Goal: Task Accomplishment & Management: Complete application form

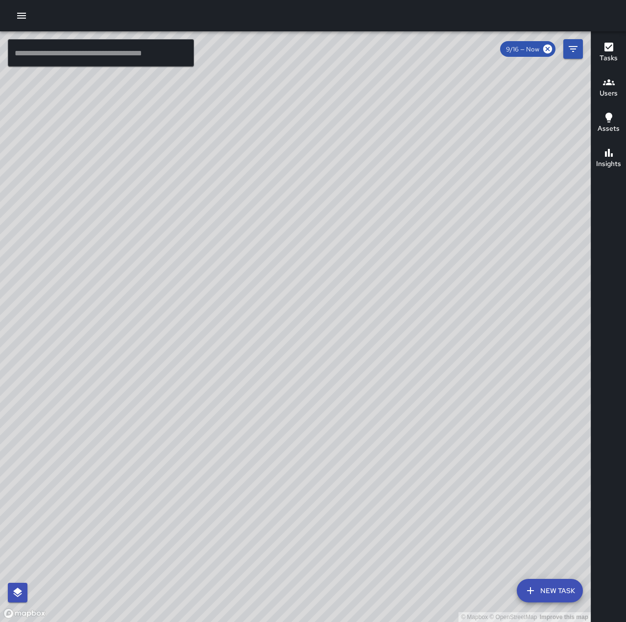
click at [13, 12] on button "button" at bounding box center [22, 16] width 20 height 20
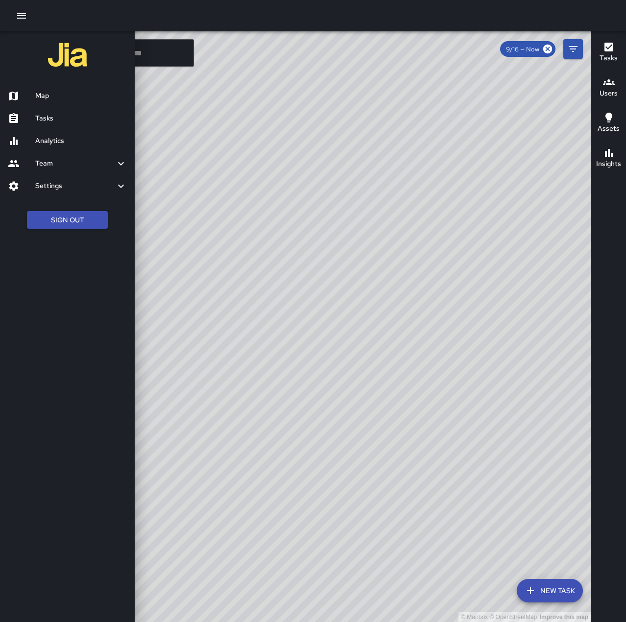
click at [44, 118] on h6 "Tasks" at bounding box center [81, 118] width 92 height 11
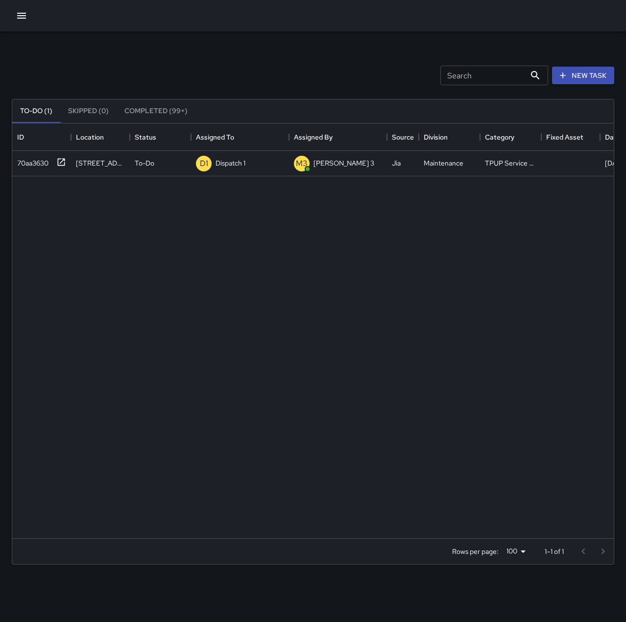
scroll to position [407, 594]
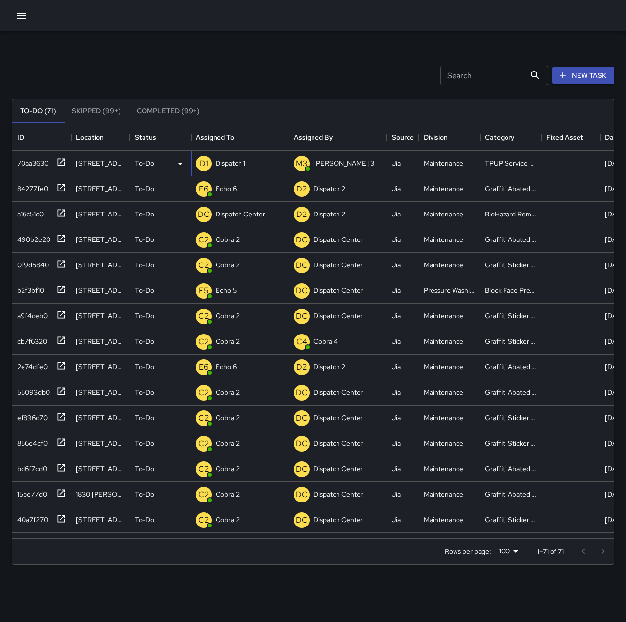
click at [238, 162] on p "Dispatch 1" at bounding box center [230, 163] width 30 height 10
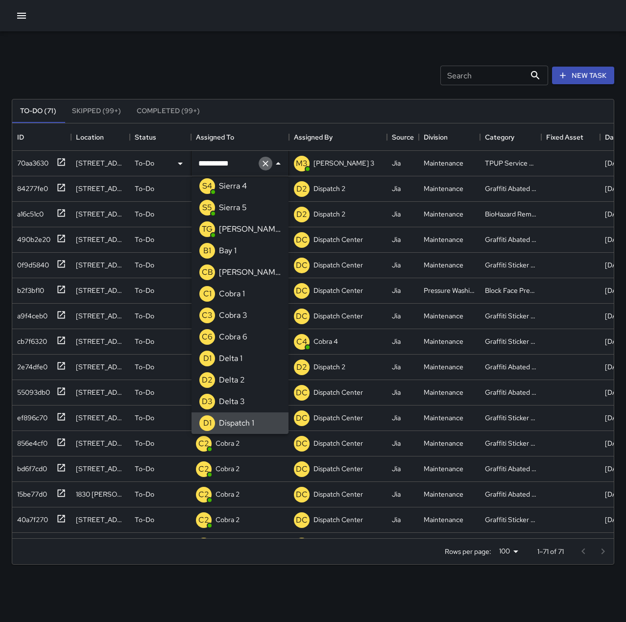
click at [262, 163] on icon "Clear" at bounding box center [265, 164] width 10 height 10
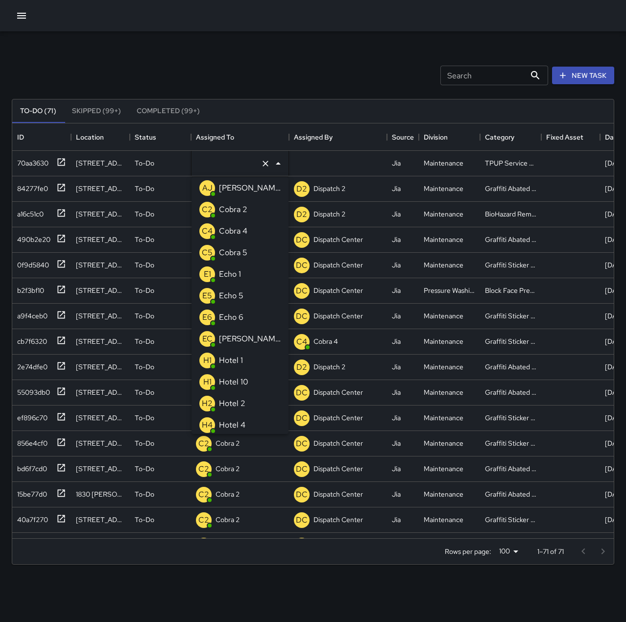
click at [238, 270] on p "Echo 1" at bounding box center [230, 274] width 22 height 12
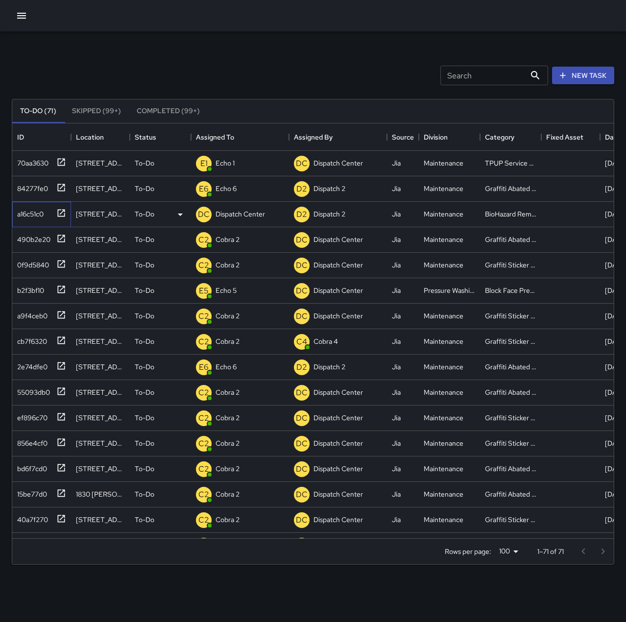
click at [38, 216] on div "a16c51c0" at bounding box center [28, 212] width 30 height 14
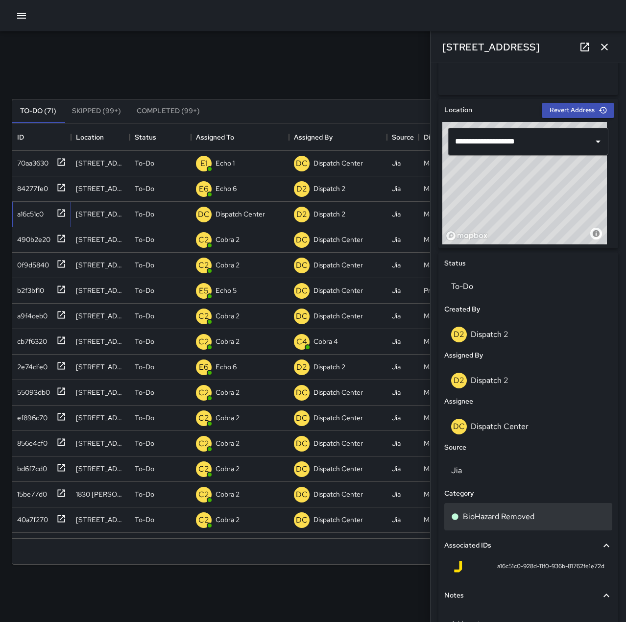
scroll to position [135, 0]
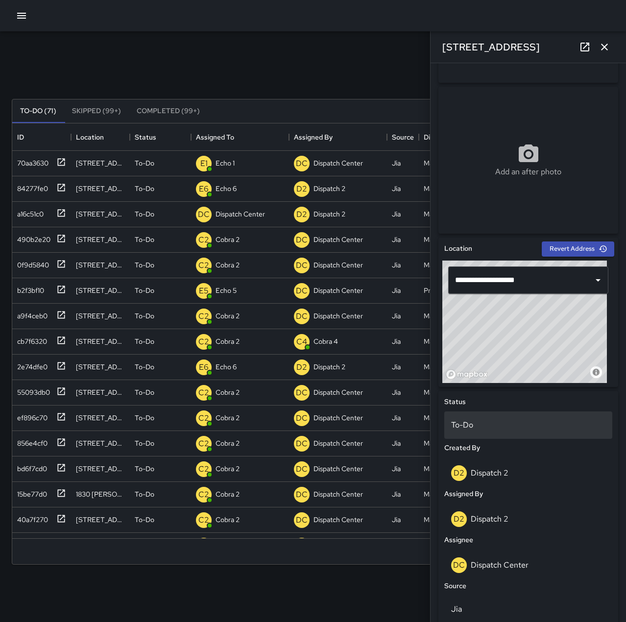
click at [471, 422] on p "To-Do" at bounding box center [528, 425] width 154 height 12
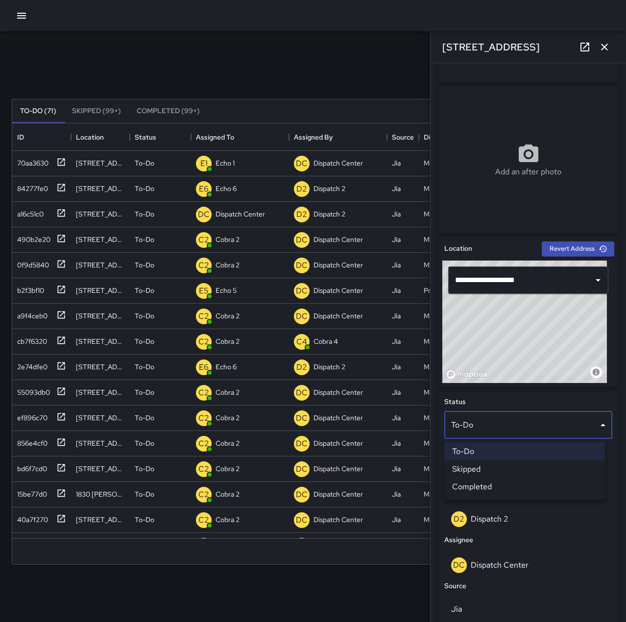
click at [495, 468] on li "Skipped" at bounding box center [524, 469] width 161 height 18
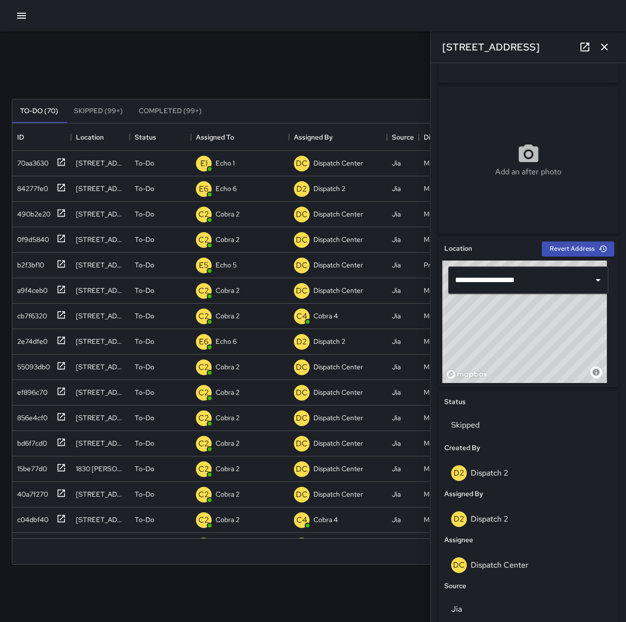
click at [602, 45] on icon "button" at bounding box center [604, 47] width 7 height 7
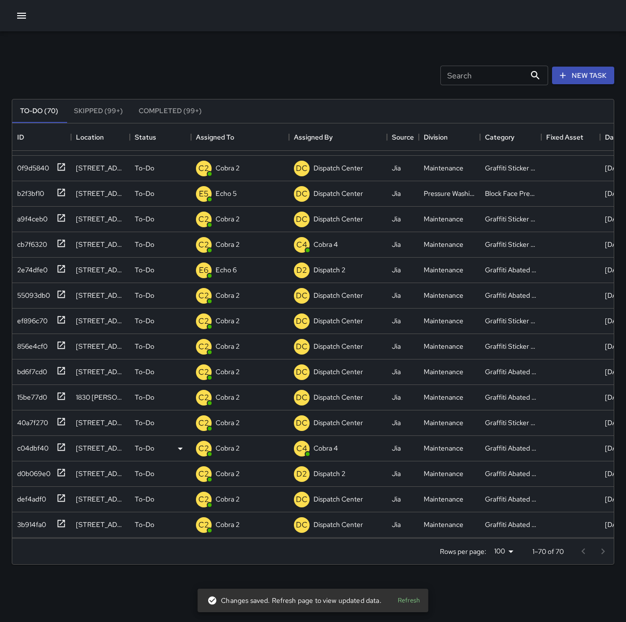
scroll to position [0, 0]
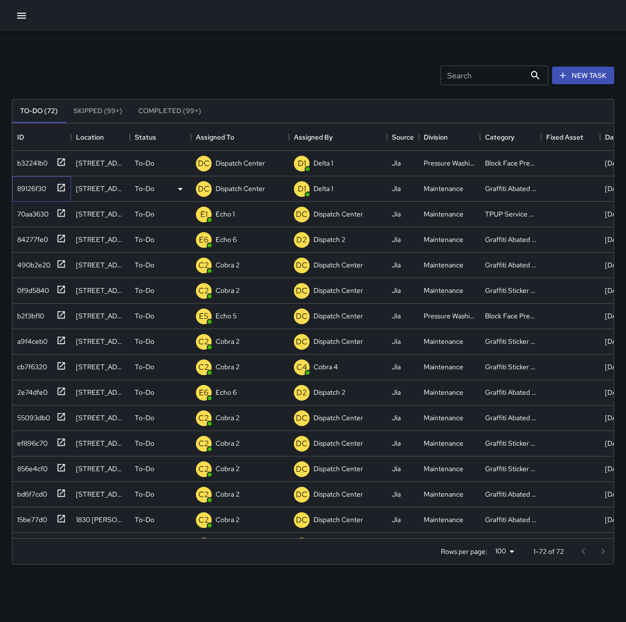
click at [59, 190] on icon at bounding box center [61, 188] width 10 height 10
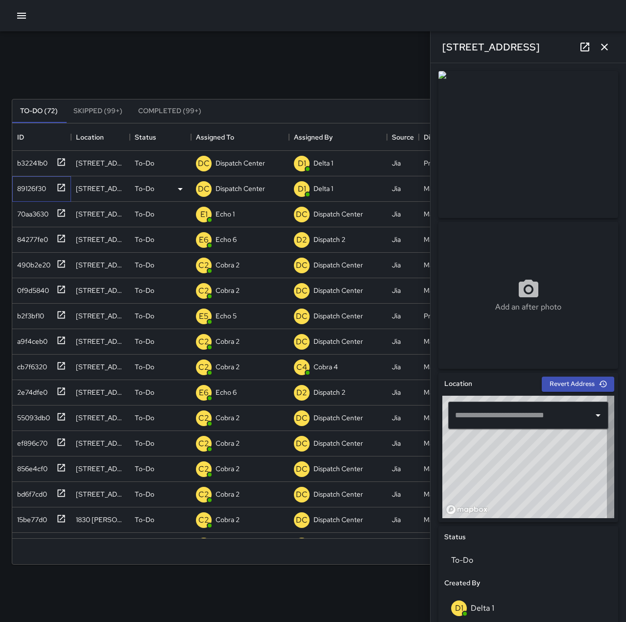
type input "**********"
click at [243, 189] on p "Dispatch Center" at bounding box center [239, 189] width 49 height 10
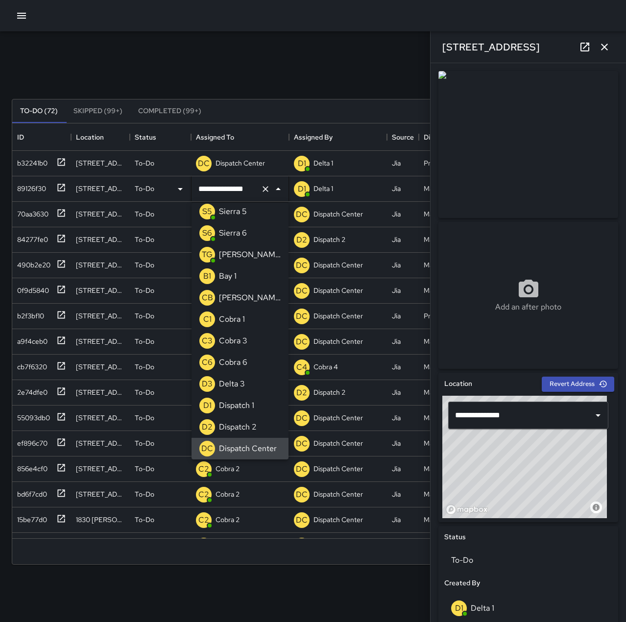
click at [269, 189] on icon "Clear" at bounding box center [265, 189] width 10 height 10
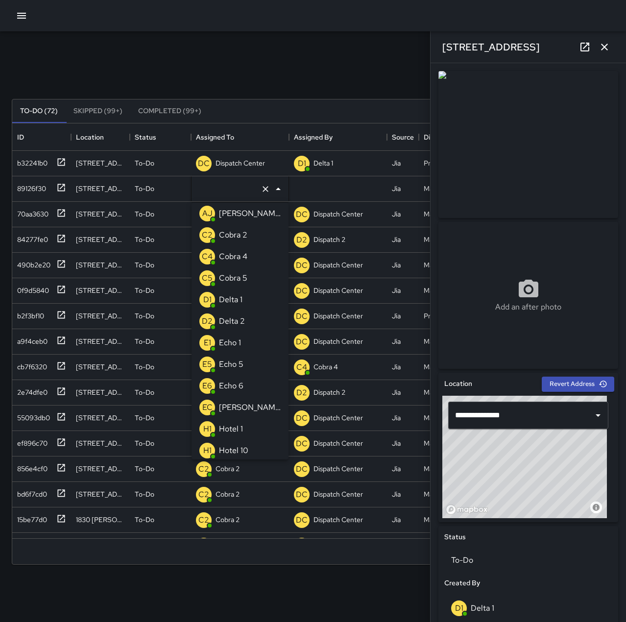
click at [241, 386] on p "Echo 6" at bounding box center [231, 386] width 24 height 12
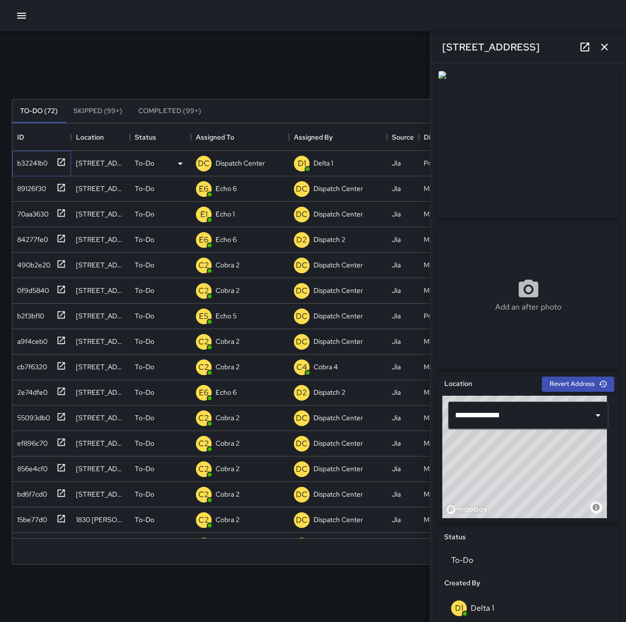
click at [65, 162] on icon at bounding box center [61, 162] width 10 height 10
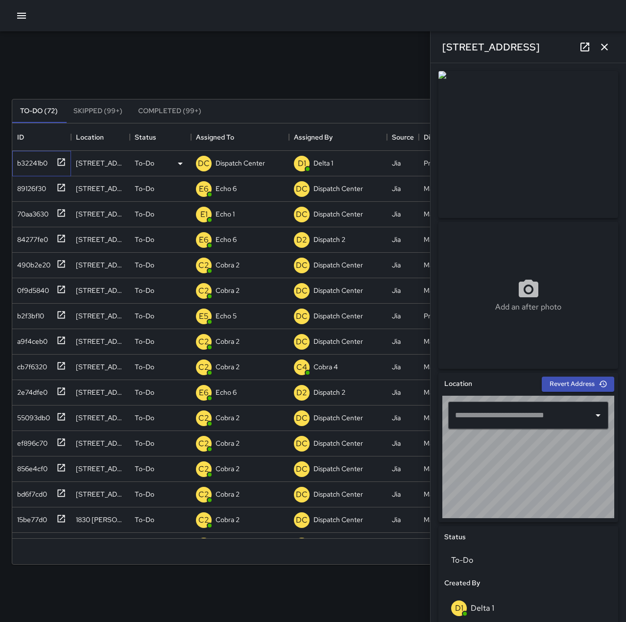
type input "**********"
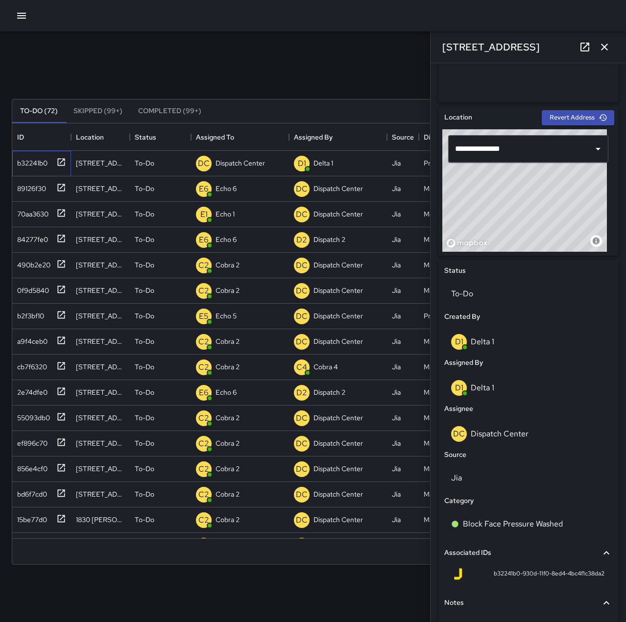
scroll to position [294, 0]
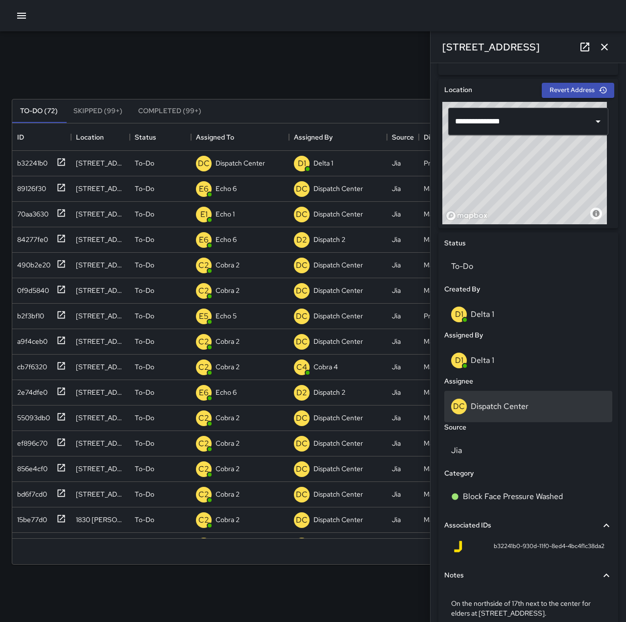
click at [517, 407] on p "Dispatch Center" at bounding box center [499, 406] width 58 height 10
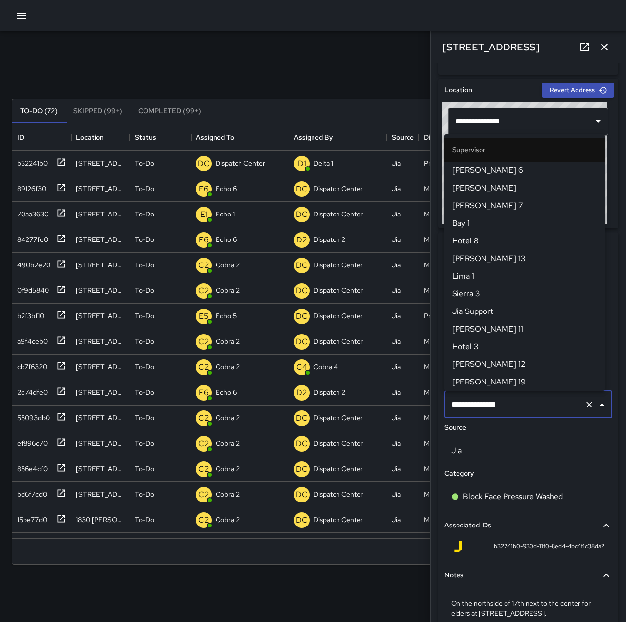
scroll to position [934, 0]
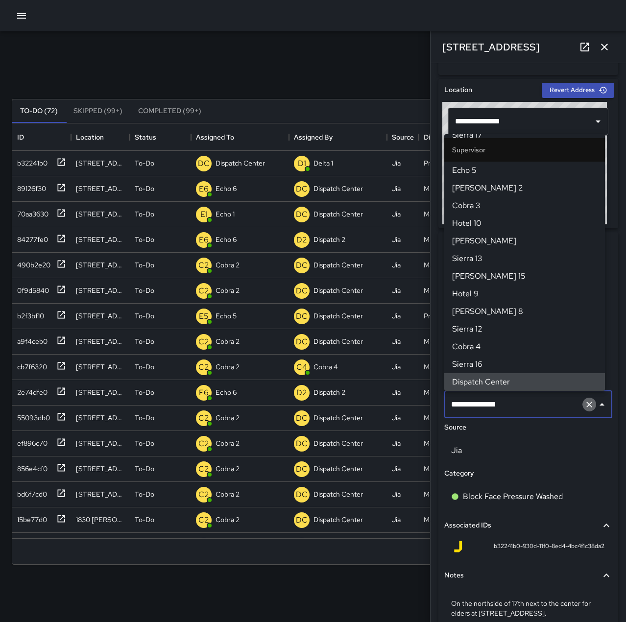
click at [585, 404] on icon "Clear" at bounding box center [589, 404] width 10 height 10
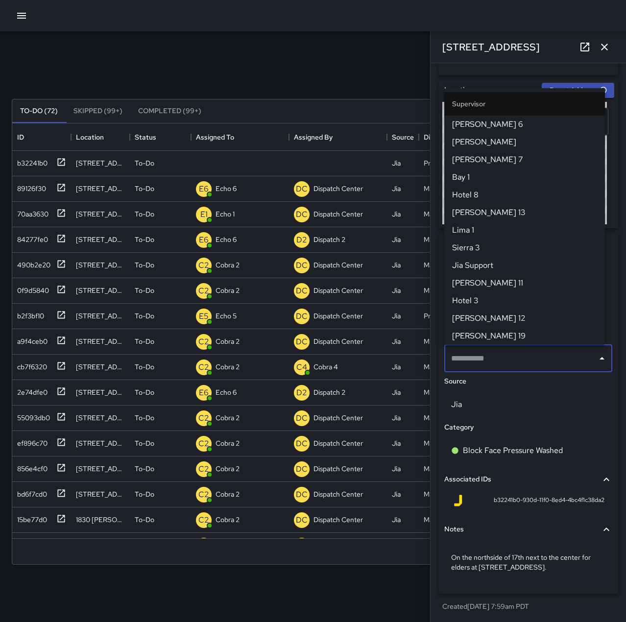
type input "*"
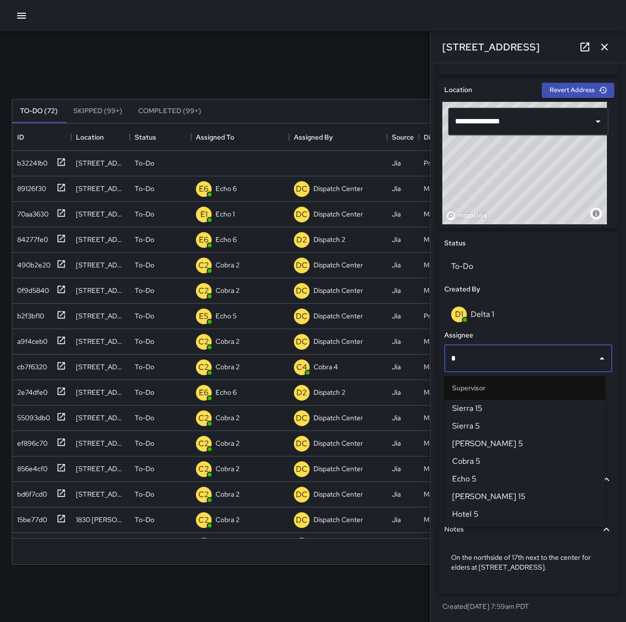
click at [486, 476] on span "Echo 5" at bounding box center [524, 479] width 145 height 12
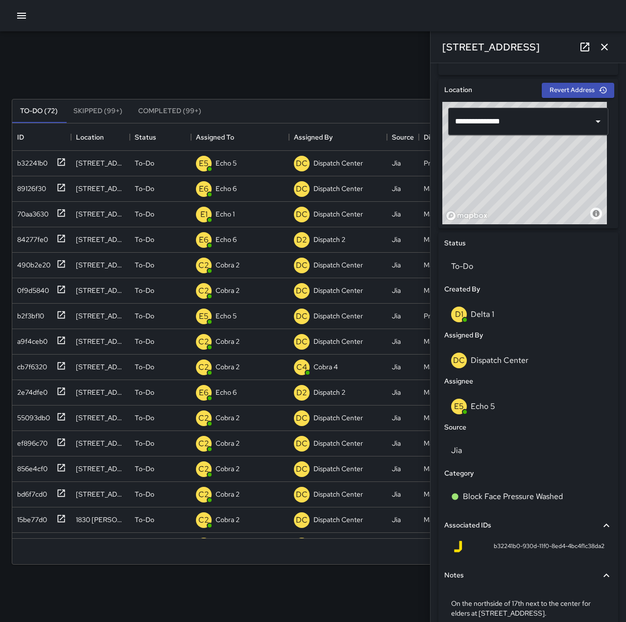
click at [602, 45] on icon "button" at bounding box center [604, 47] width 12 height 12
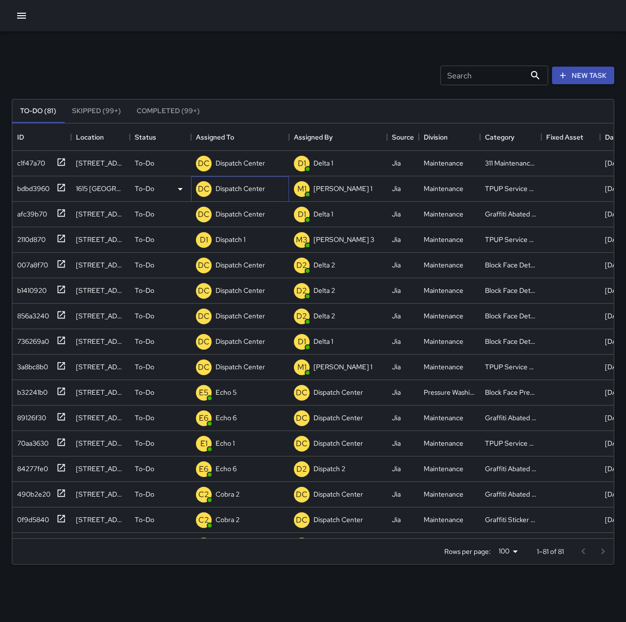
click at [243, 188] on p "Dispatch Center" at bounding box center [239, 189] width 49 height 10
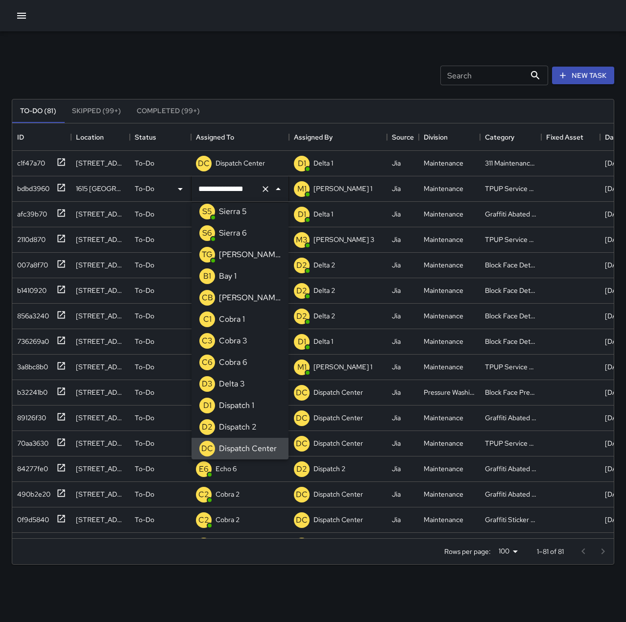
click at [263, 188] on icon "Clear" at bounding box center [265, 189] width 10 height 10
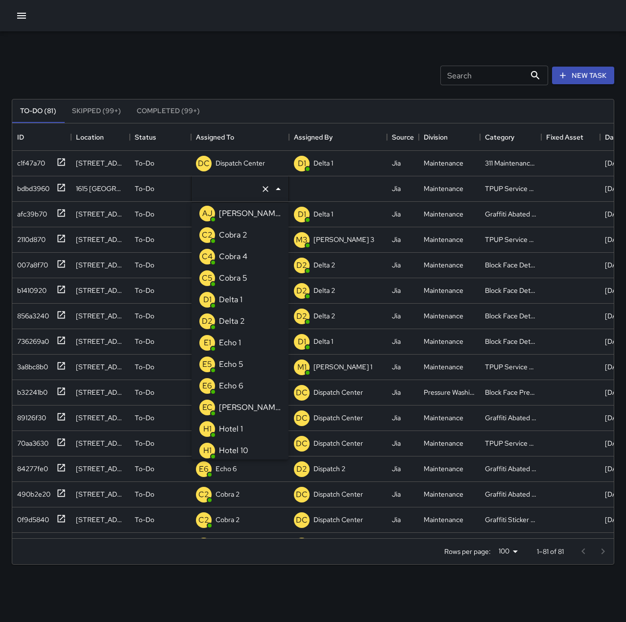
click at [235, 335] on div "Echo 1" at bounding box center [230, 343] width 26 height 16
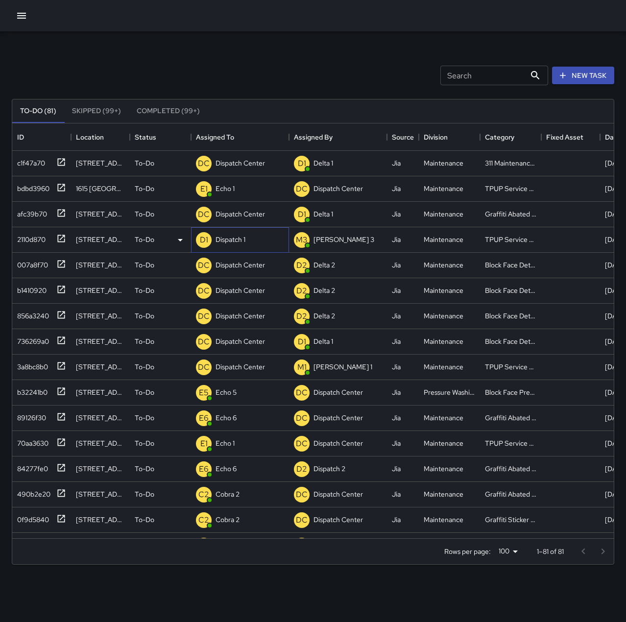
click at [241, 238] on p "Dispatch 1" at bounding box center [230, 240] width 30 height 10
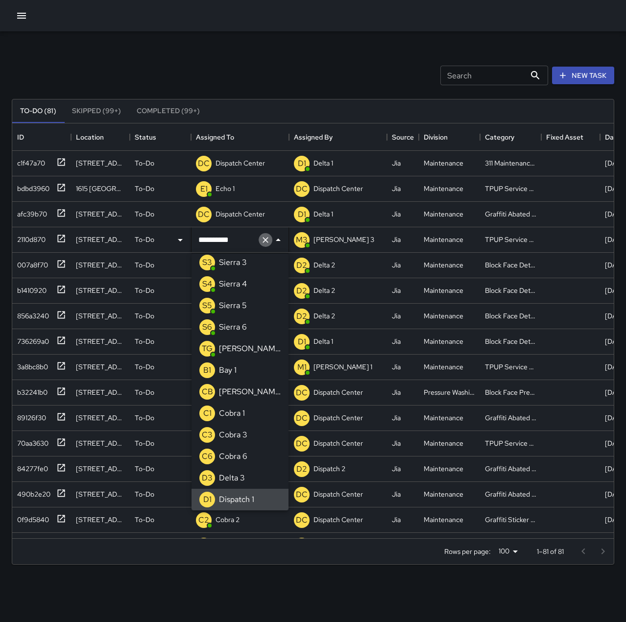
click at [265, 240] on icon "Clear" at bounding box center [265, 240] width 6 height 6
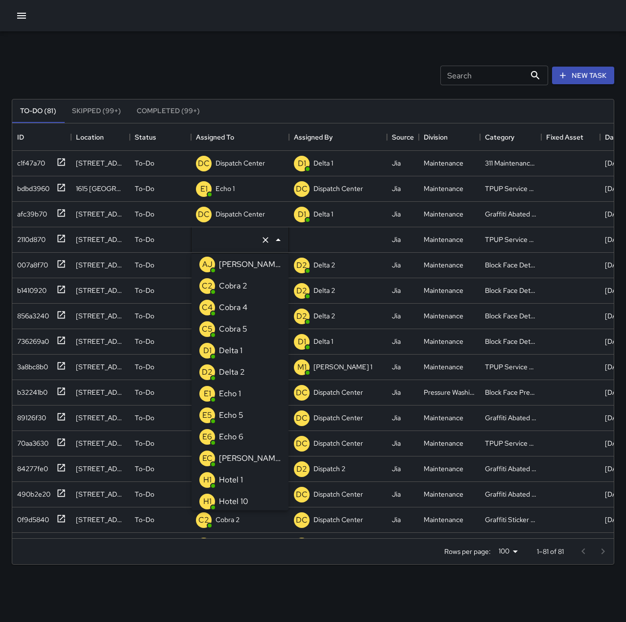
click at [229, 393] on p "Echo 1" at bounding box center [230, 394] width 22 height 12
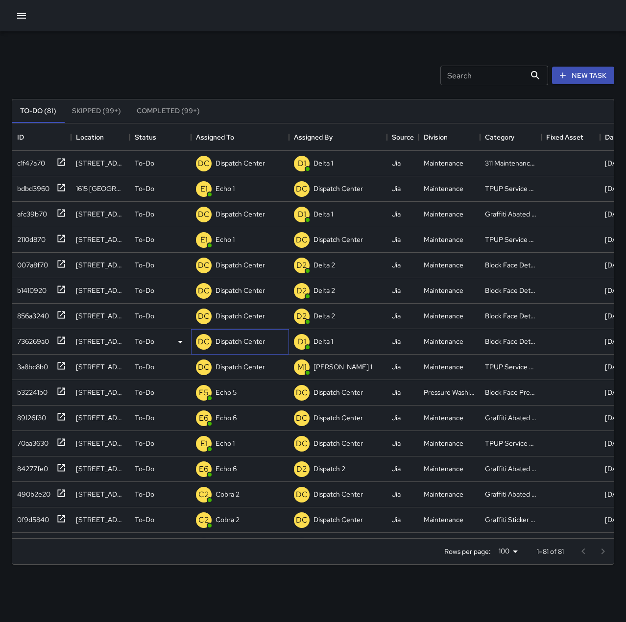
click at [239, 344] on p "Dispatch Center" at bounding box center [239, 341] width 49 height 10
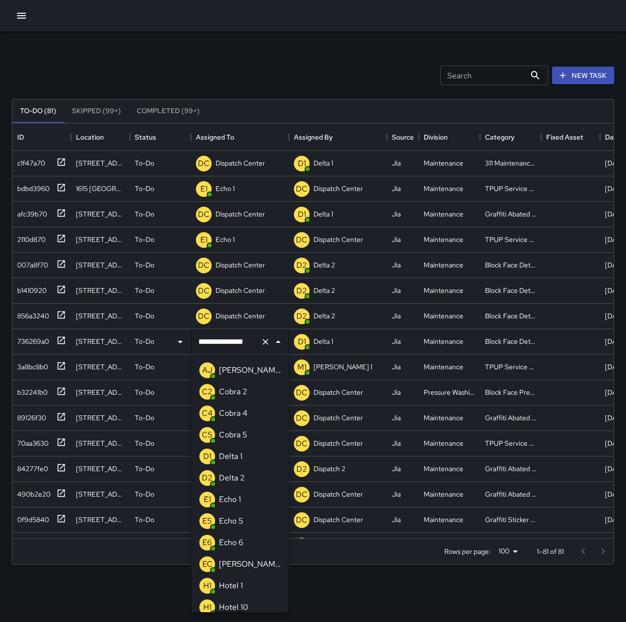
scroll to position [544, 0]
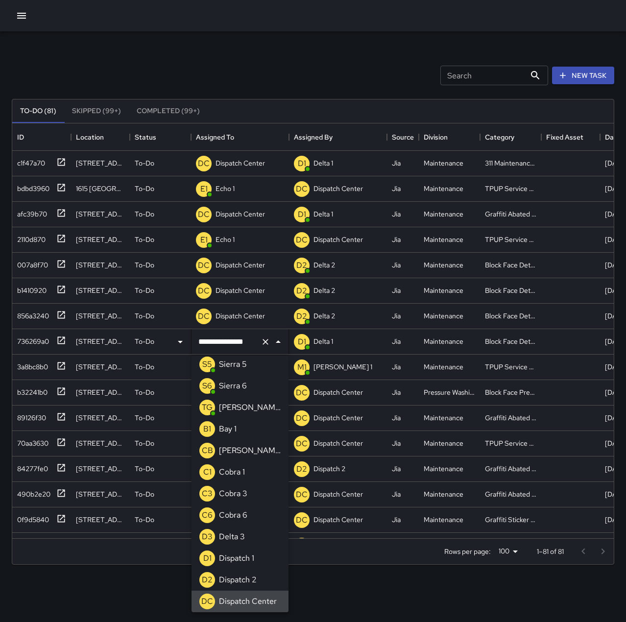
click at [209, 50] on div "Search Search New Task" at bounding box center [313, 75] width 606 height 51
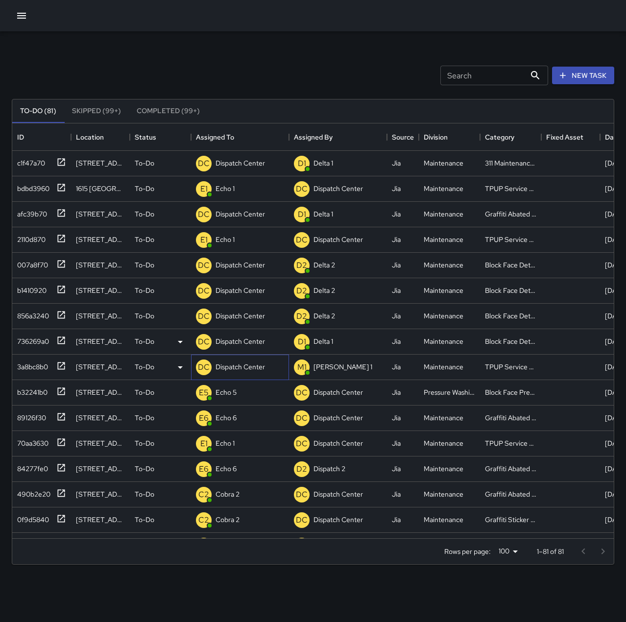
click at [258, 370] on p "Dispatch Center" at bounding box center [239, 367] width 49 height 10
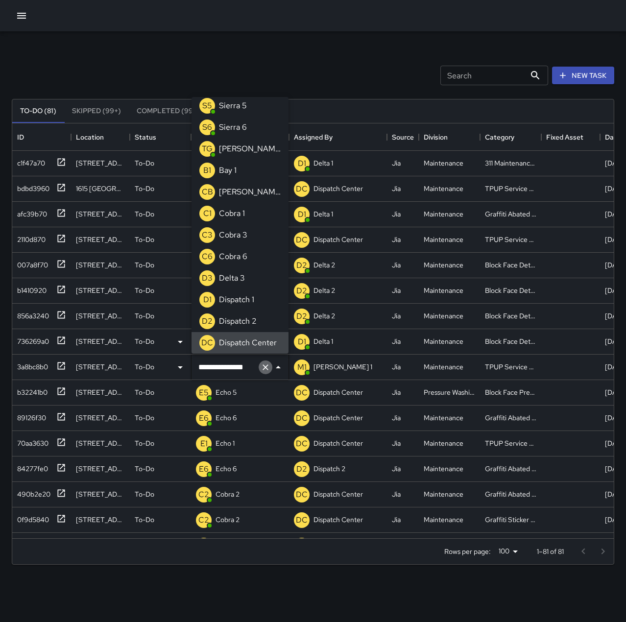
click at [269, 369] on icon "Clear" at bounding box center [265, 367] width 10 height 10
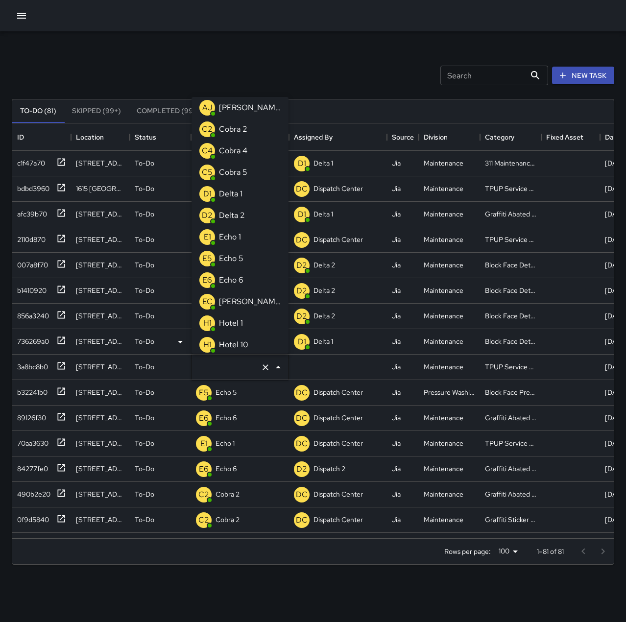
click at [241, 242] on div "Echo 1" at bounding box center [230, 237] width 26 height 16
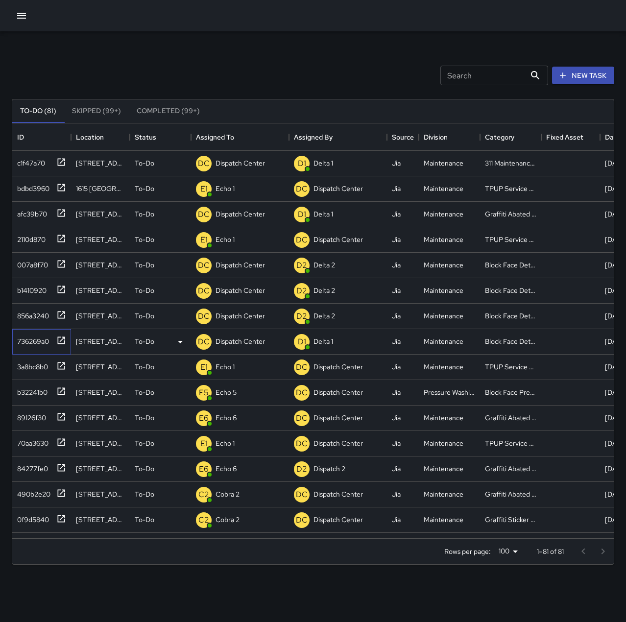
click at [63, 339] on icon at bounding box center [61, 339] width 7 height 7
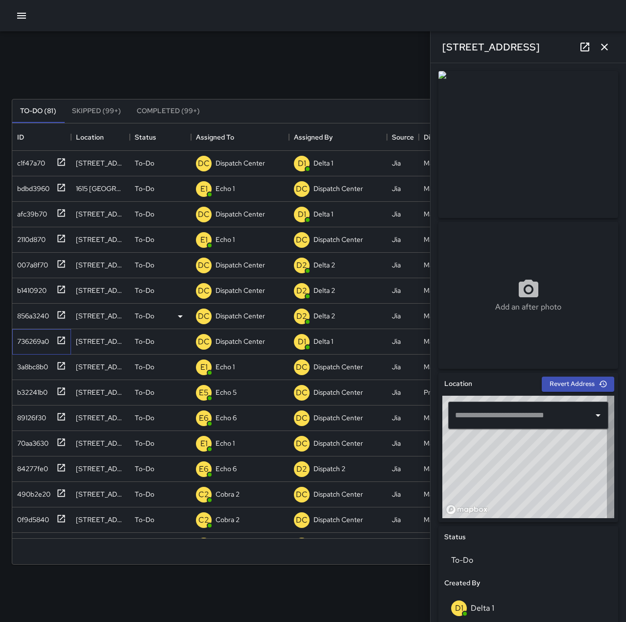
type input "**********"
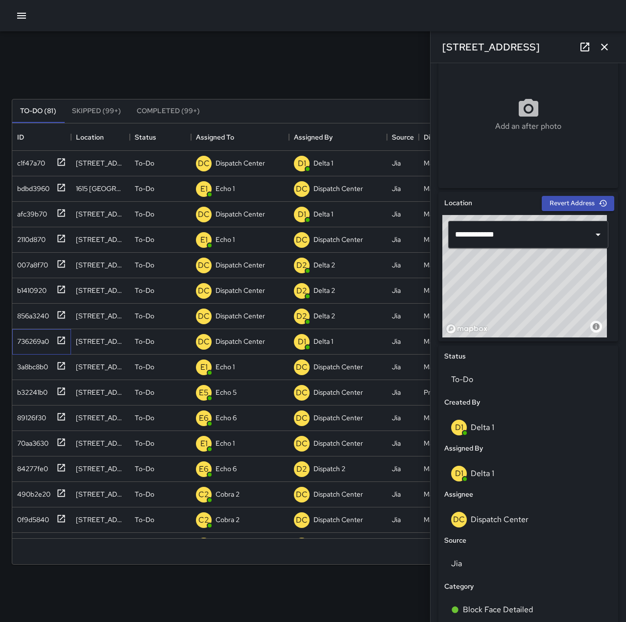
scroll to position [196, 0]
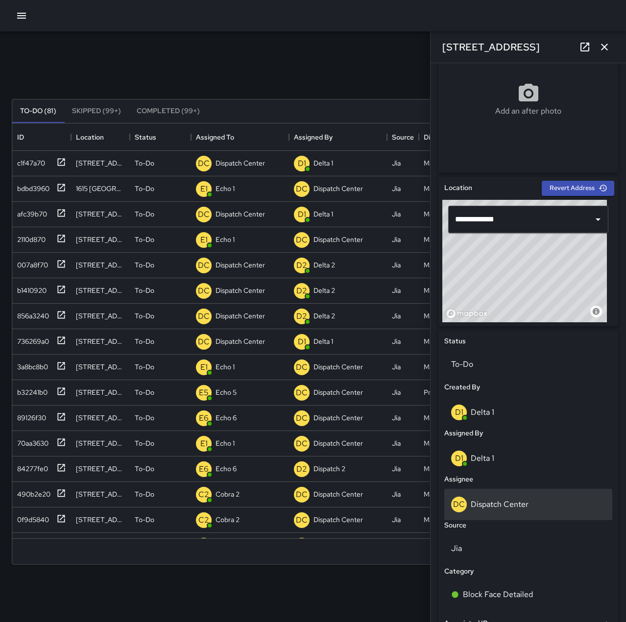
click at [527, 501] on div "DC Dispatch Center" at bounding box center [528, 504] width 154 height 16
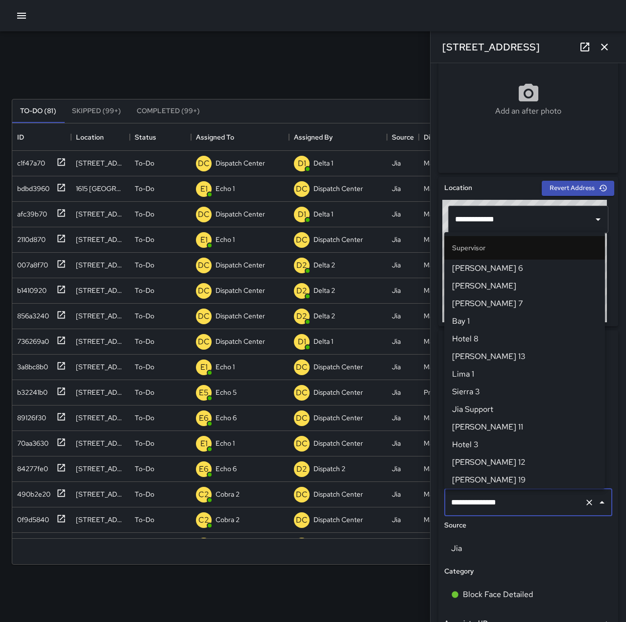
scroll to position [934, 0]
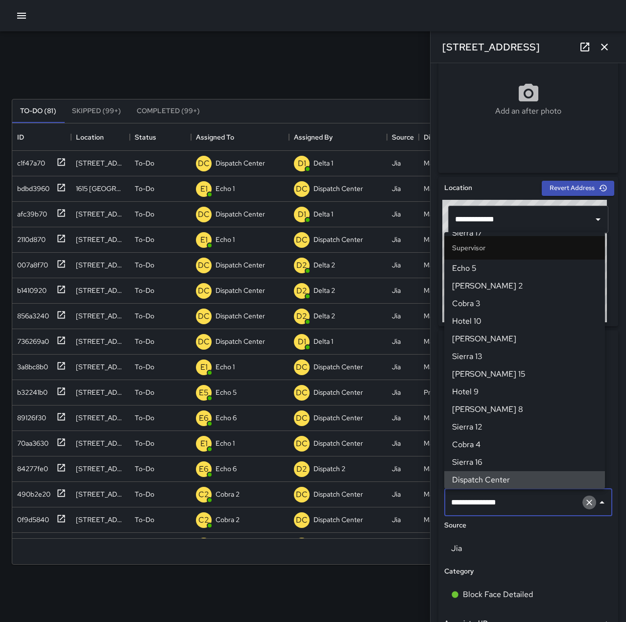
click at [584, 503] on icon "Clear" at bounding box center [589, 502] width 10 height 10
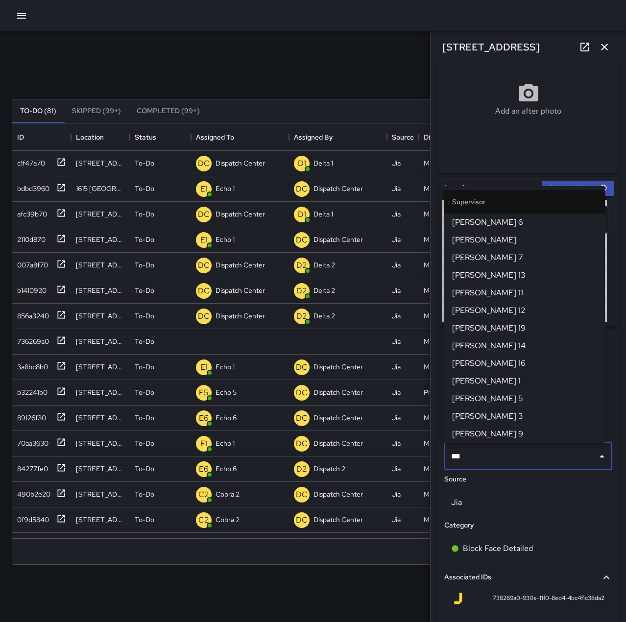
scroll to position [407, 594]
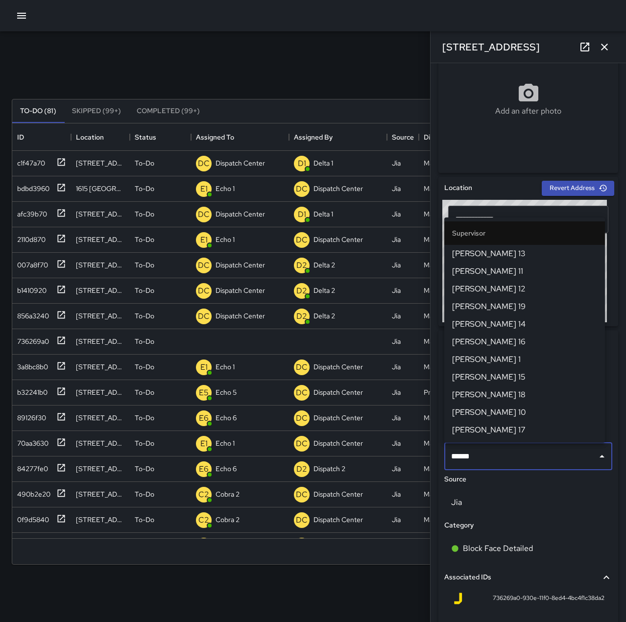
type input "******"
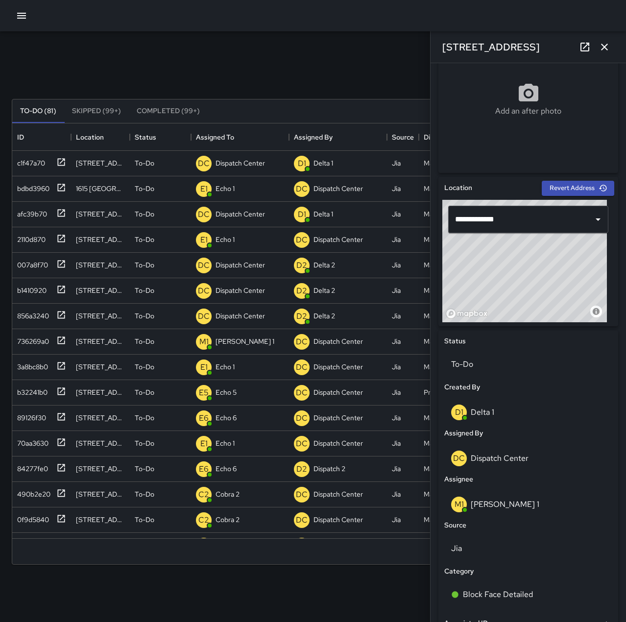
click at [606, 54] on button "button" at bounding box center [604, 47] width 20 height 20
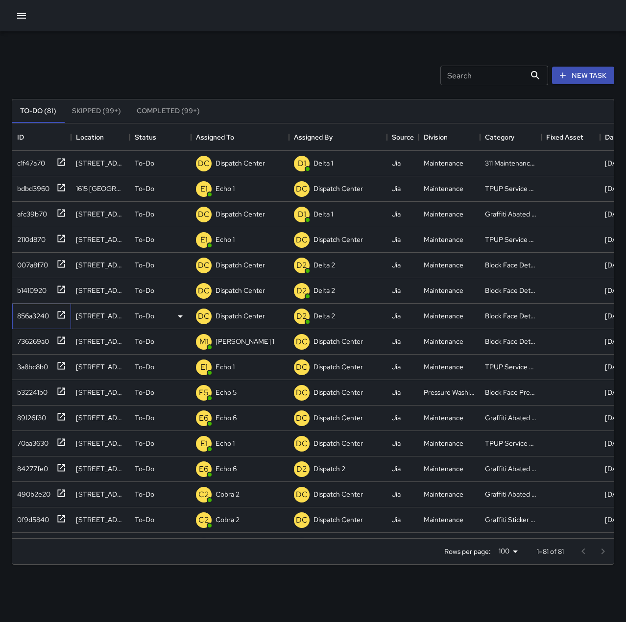
click at [60, 319] on icon at bounding box center [61, 315] width 10 height 10
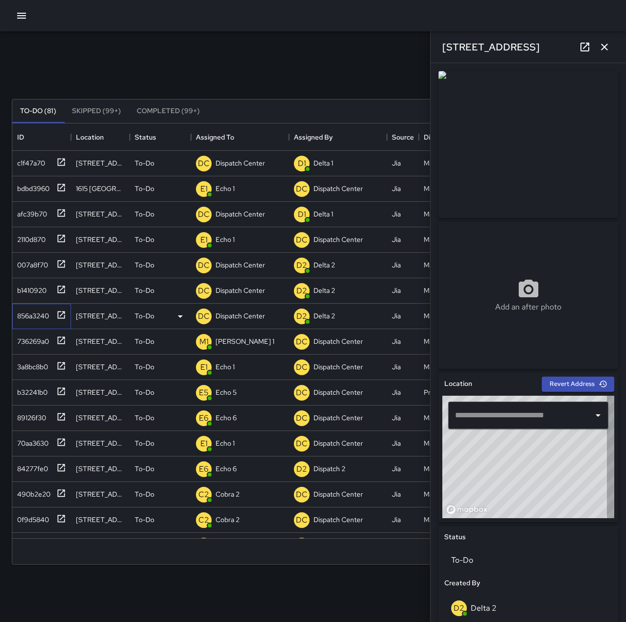
type input "**********"
click at [245, 315] on p "Dispatch Center" at bounding box center [239, 316] width 49 height 10
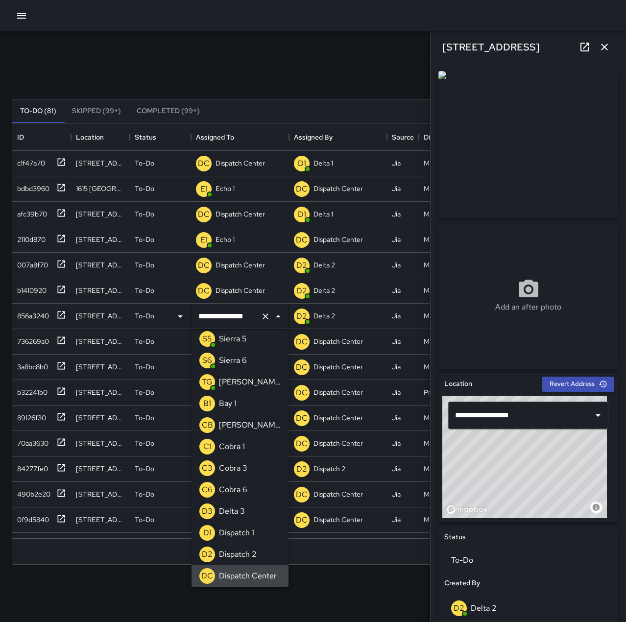
click at [269, 314] on icon "Clear" at bounding box center [265, 316] width 10 height 10
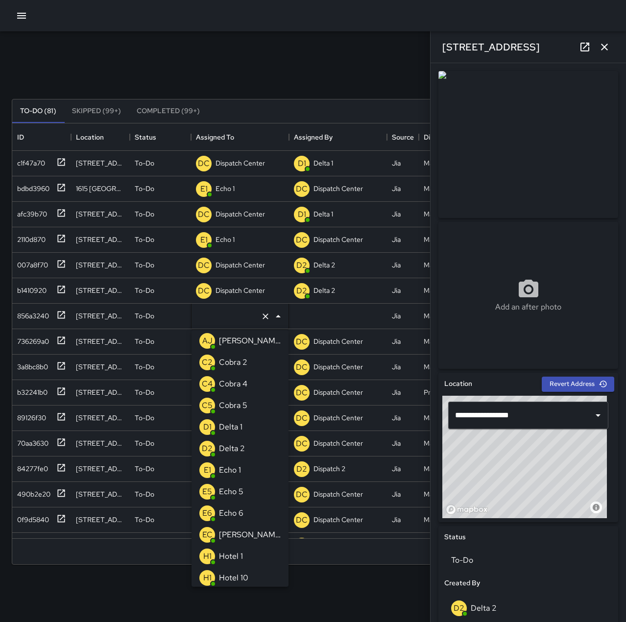
click at [248, 472] on li "E1 Echo 1" at bounding box center [239, 470] width 97 height 22
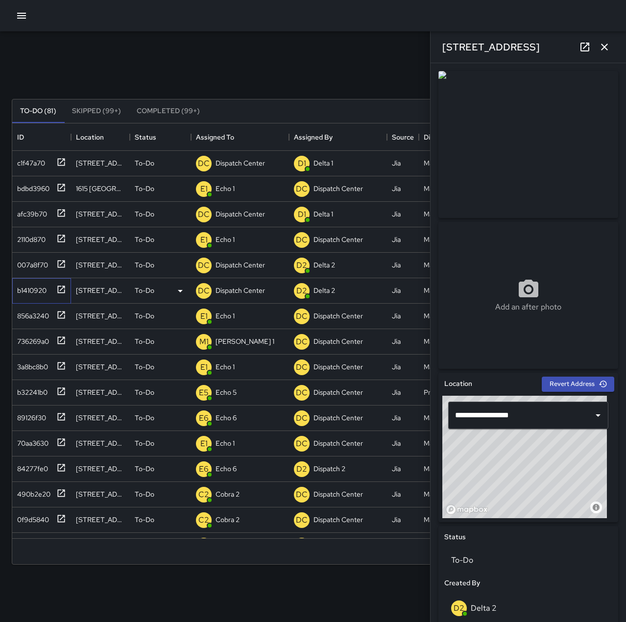
click at [59, 289] on icon at bounding box center [61, 289] width 10 height 10
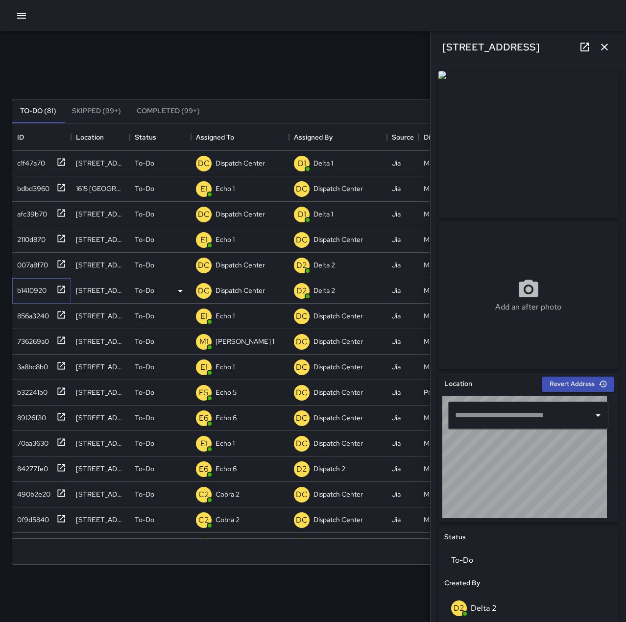
type input "**********"
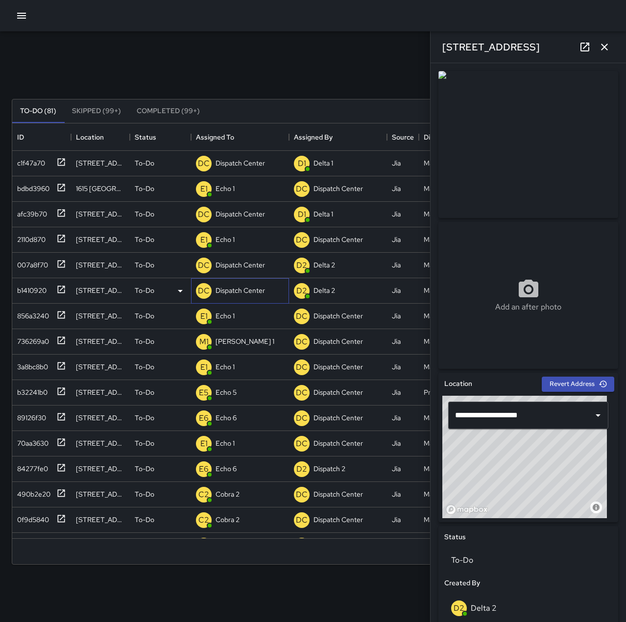
click at [249, 288] on p "Dispatch Center" at bounding box center [239, 290] width 49 height 10
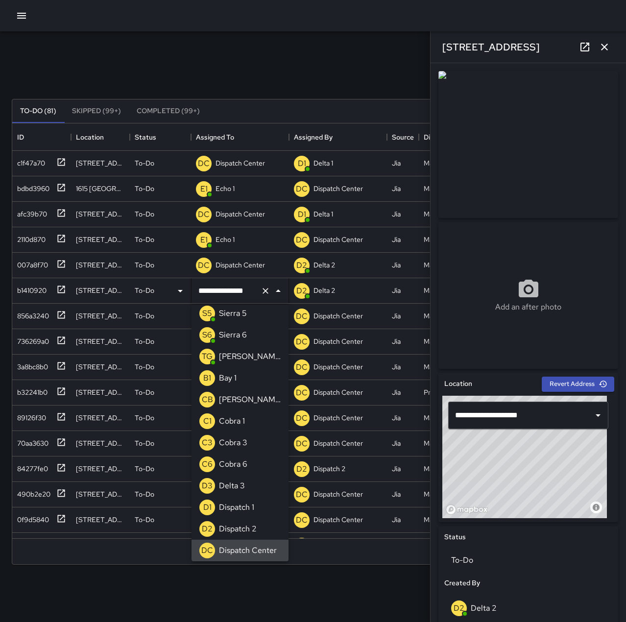
click at [265, 291] on icon "Clear" at bounding box center [265, 291] width 10 height 10
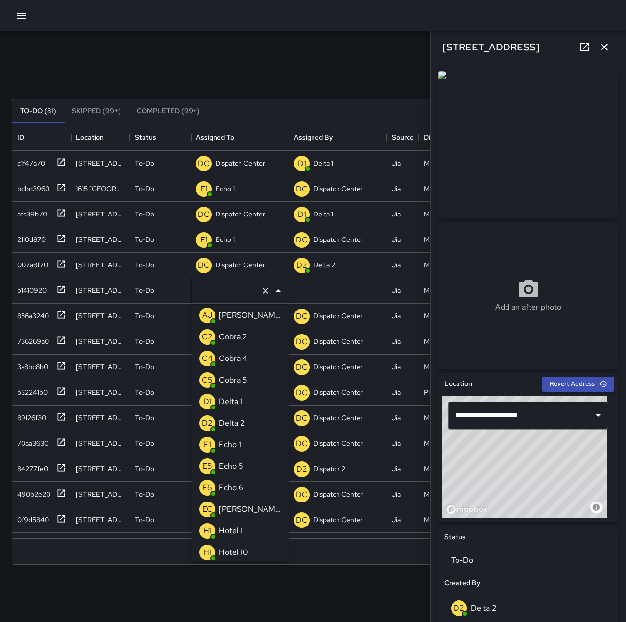
click at [247, 448] on li "E1 Echo 1" at bounding box center [239, 445] width 97 height 22
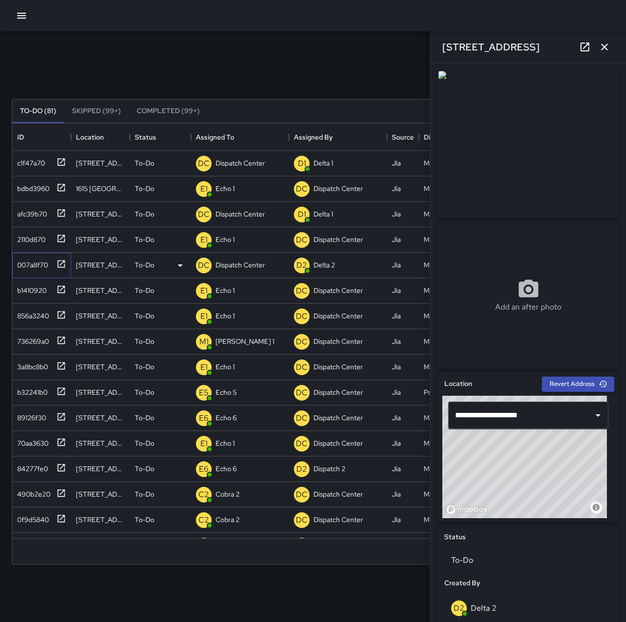
click at [64, 264] on icon at bounding box center [61, 263] width 7 height 7
click at [243, 261] on p "Dispatch Center" at bounding box center [239, 265] width 49 height 10
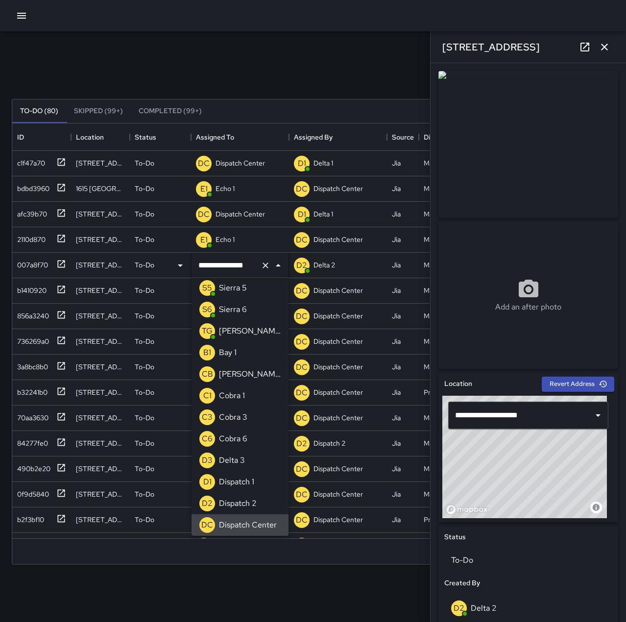
click at [262, 264] on icon "Clear" at bounding box center [265, 265] width 10 height 10
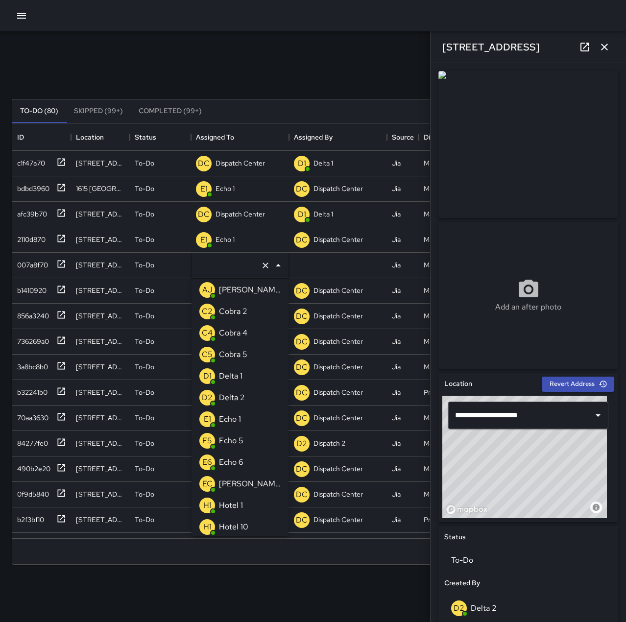
click at [233, 415] on p "Echo 1" at bounding box center [230, 419] width 22 height 12
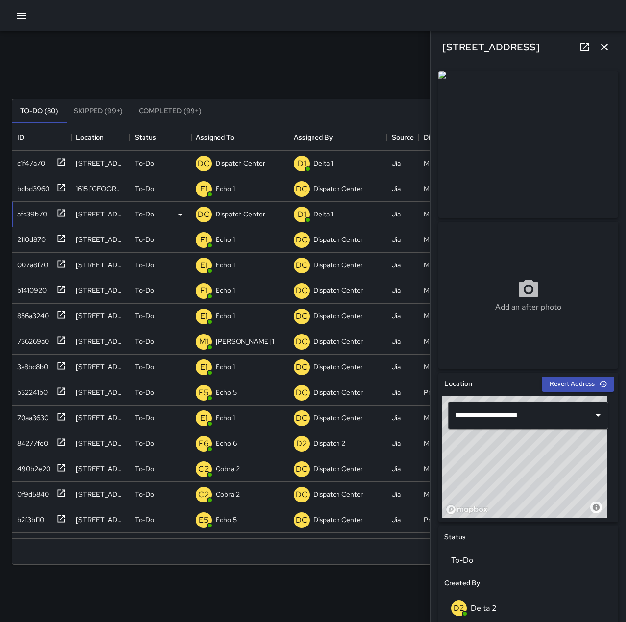
click at [62, 211] on icon at bounding box center [61, 213] width 10 height 10
click at [245, 212] on p "Dispatch Center" at bounding box center [239, 214] width 49 height 10
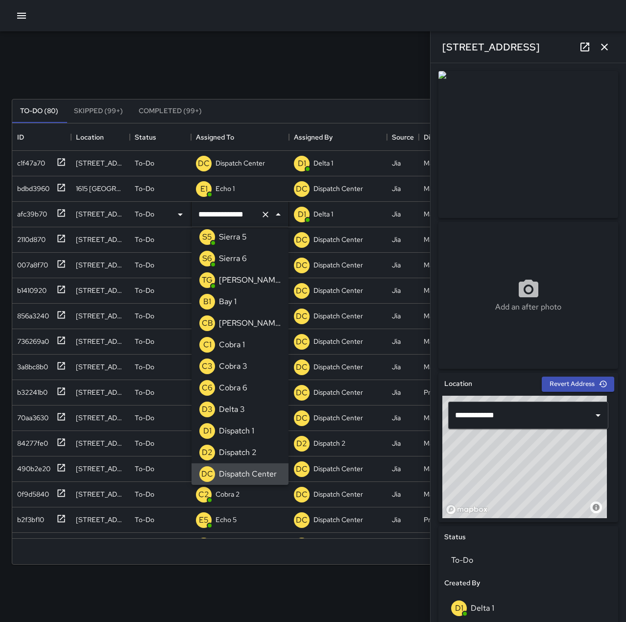
click at [265, 213] on icon "Clear" at bounding box center [265, 215] width 10 height 10
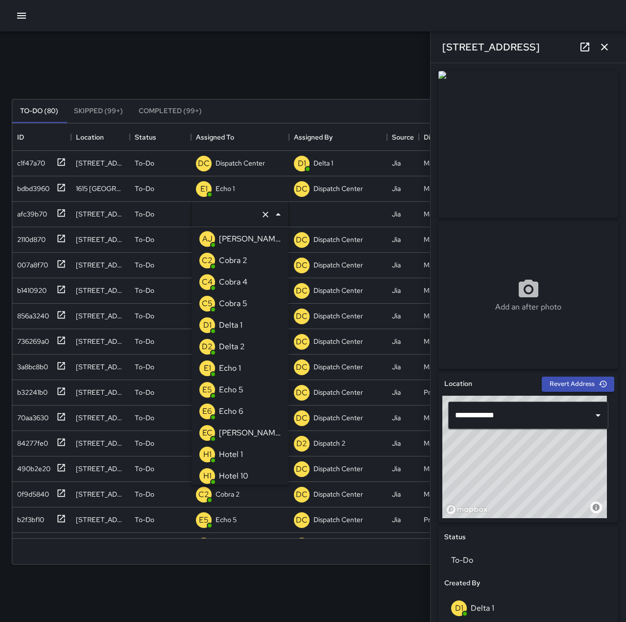
click at [244, 412] on div "Echo 6" at bounding box center [231, 411] width 28 height 16
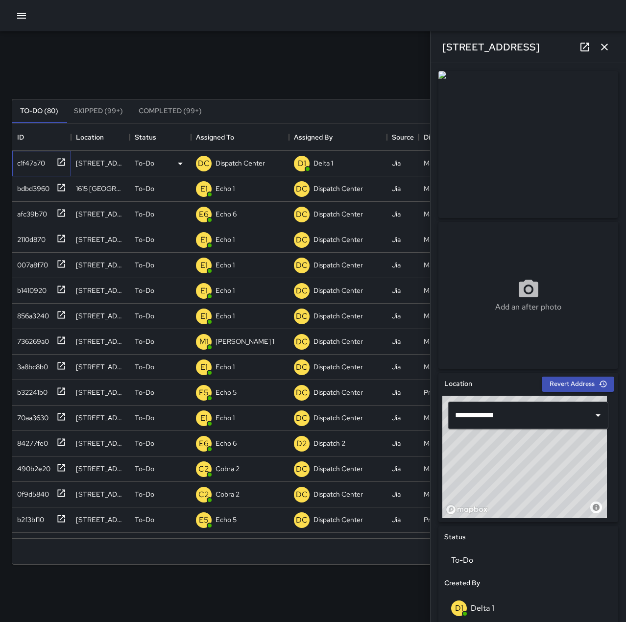
click at [64, 159] on icon at bounding box center [61, 161] width 7 height 7
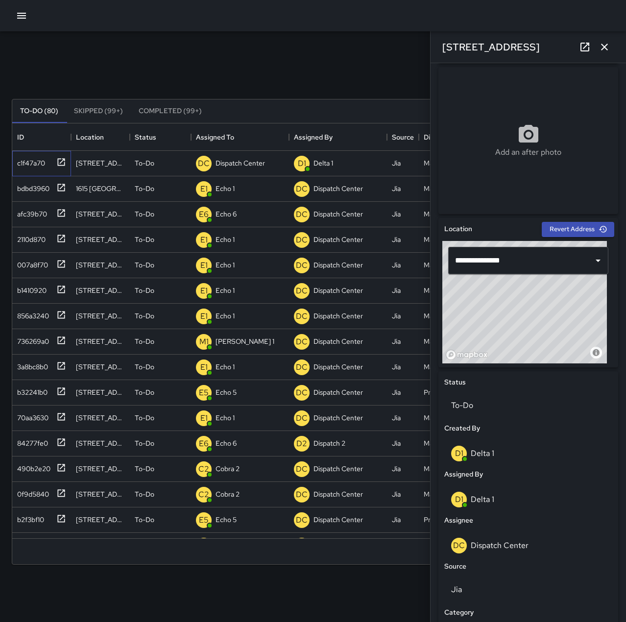
scroll to position [0, 0]
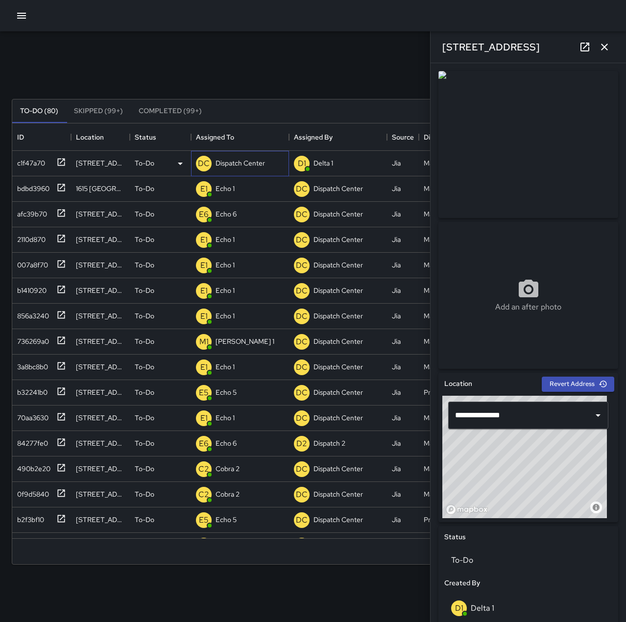
click at [241, 162] on p "Dispatch Center" at bounding box center [239, 163] width 49 height 10
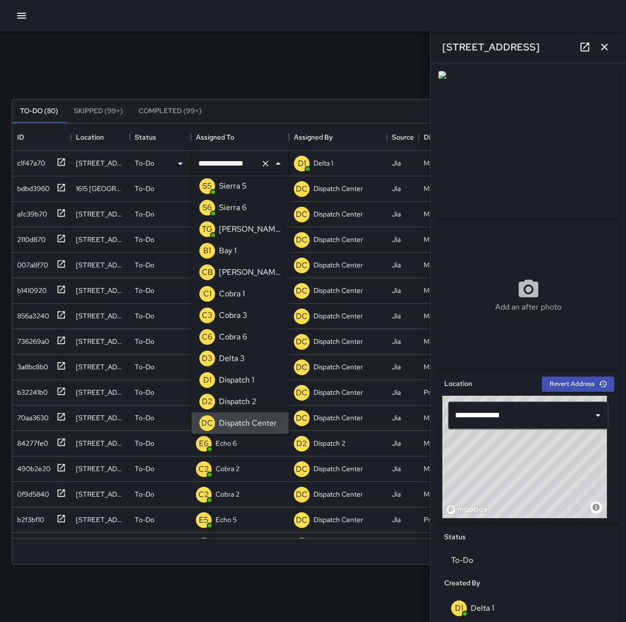
scroll to position [0, 0]
drag, startPoint x: 256, startPoint y: 164, endPoint x: 232, endPoint y: 162, distance: 24.6
click at [232, 162] on input "**********" at bounding box center [226, 163] width 61 height 19
type input "********"
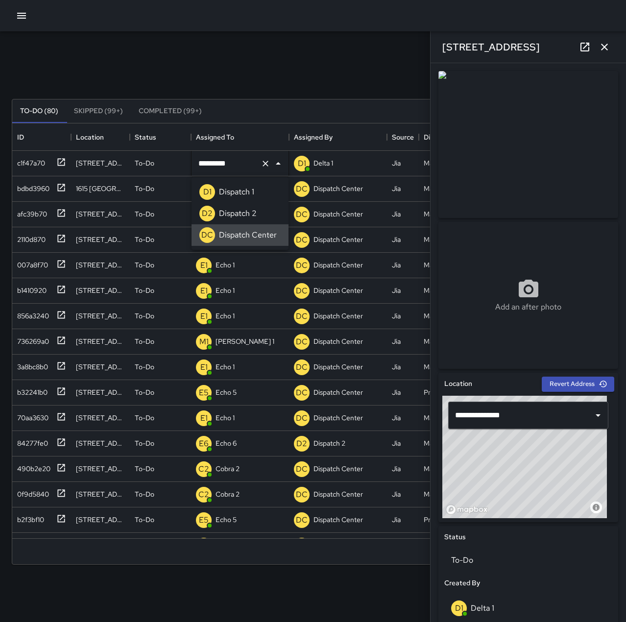
click at [274, 191] on li "D1 Dispatch 1" at bounding box center [239, 192] width 97 height 22
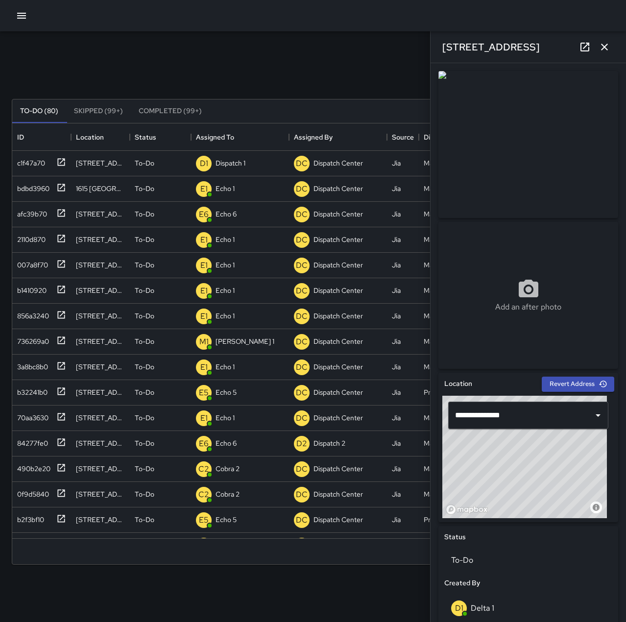
click at [329, 44] on div "Search Search New Task To-Do (80) Skipped (99+) Completed (99+) ID Location Sta…" at bounding box center [313, 304] width 626 height 547
click at [609, 43] on icon "button" at bounding box center [604, 47] width 12 height 12
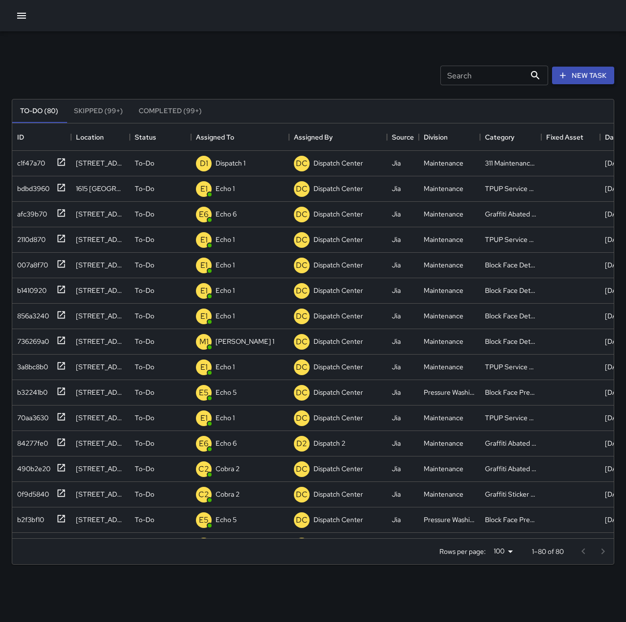
click at [571, 75] on button "New Task" at bounding box center [583, 76] width 62 height 18
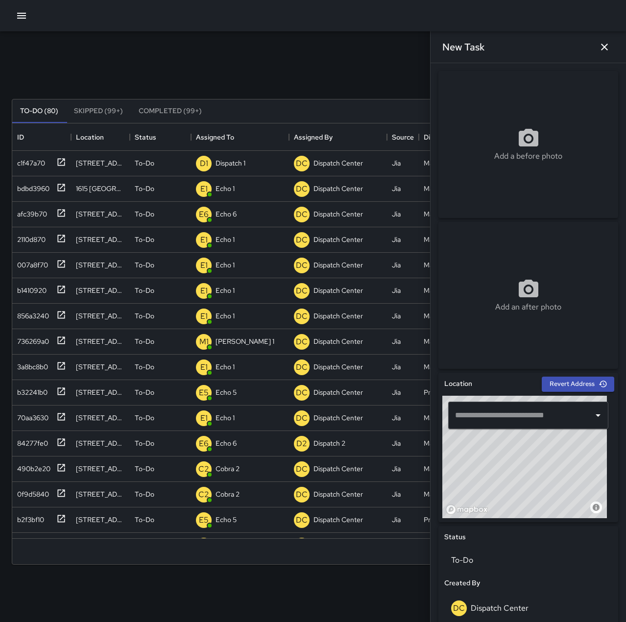
click at [468, 423] on input "text" at bounding box center [520, 415] width 137 height 19
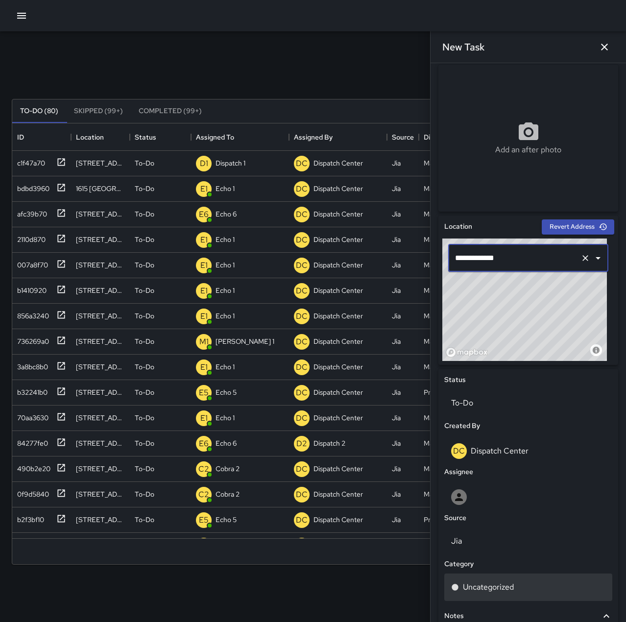
scroll to position [196, 0]
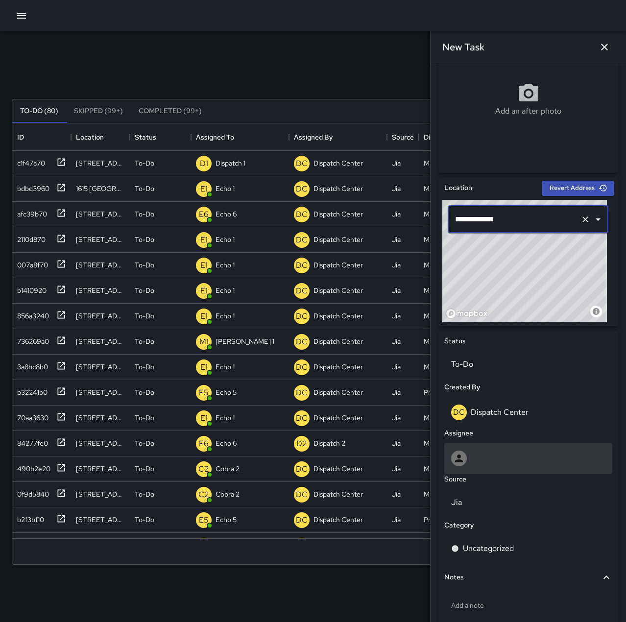
type input "**********"
click at [506, 456] on div at bounding box center [528, 458] width 154 height 16
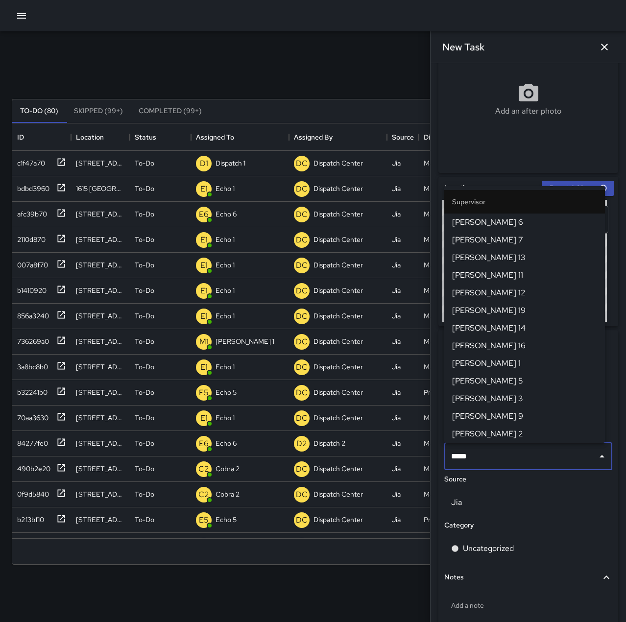
type input "******"
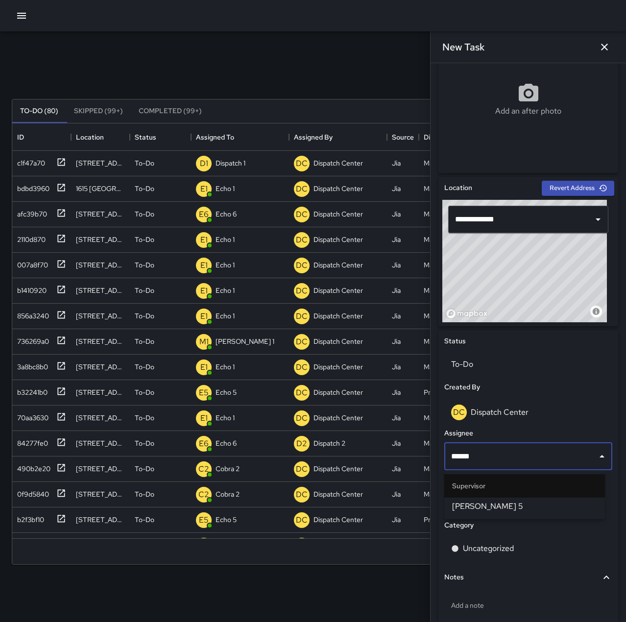
click at [524, 508] on span "[PERSON_NAME] 5" at bounding box center [524, 506] width 145 height 12
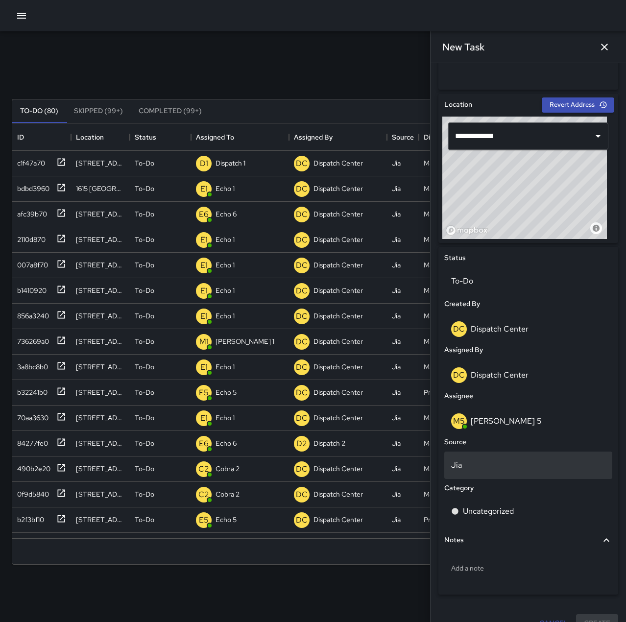
scroll to position [297, 0]
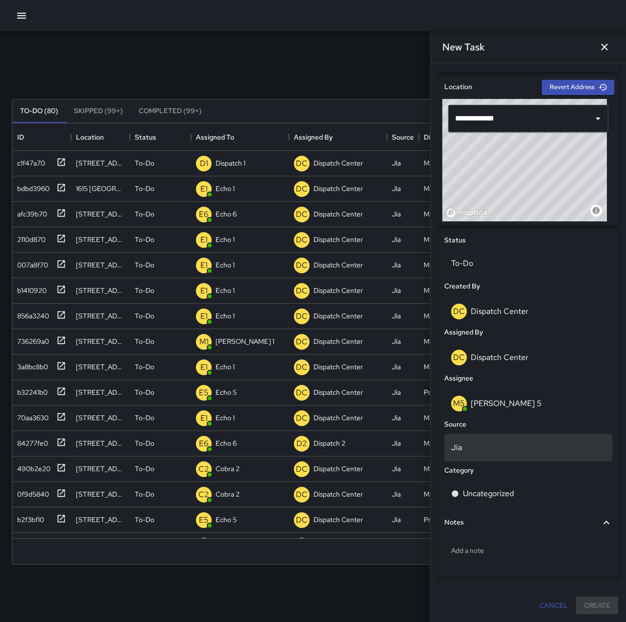
click at [495, 447] on p "Jia" at bounding box center [528, 448] width 154 height 12
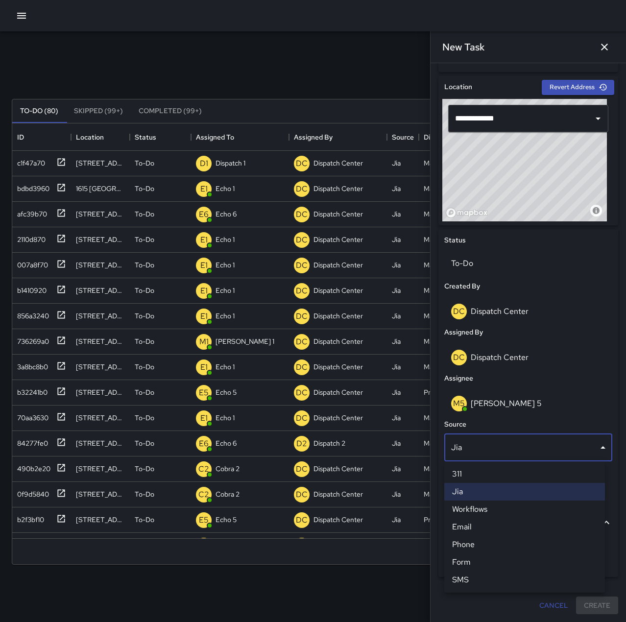
click at [493, 550] on li "Phone" at bounding box center [524, 545] width 161 height 18
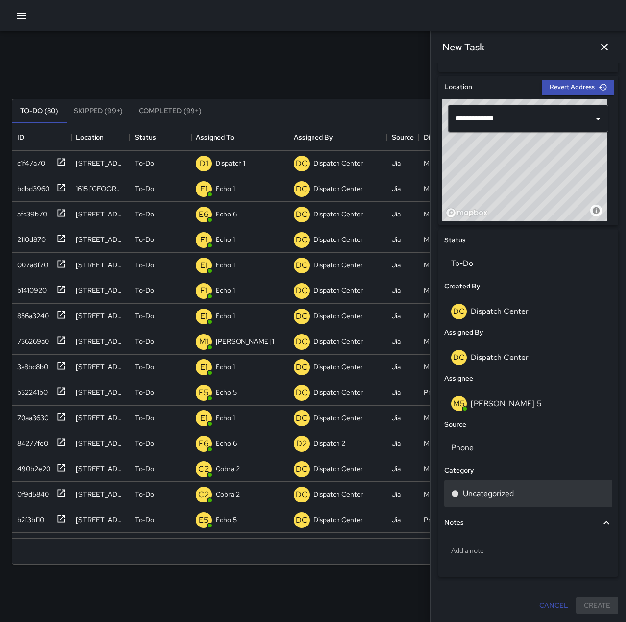
click at [514, 494] on p "Uncategorized" at bounding box center [488, 494] width 51 height 12
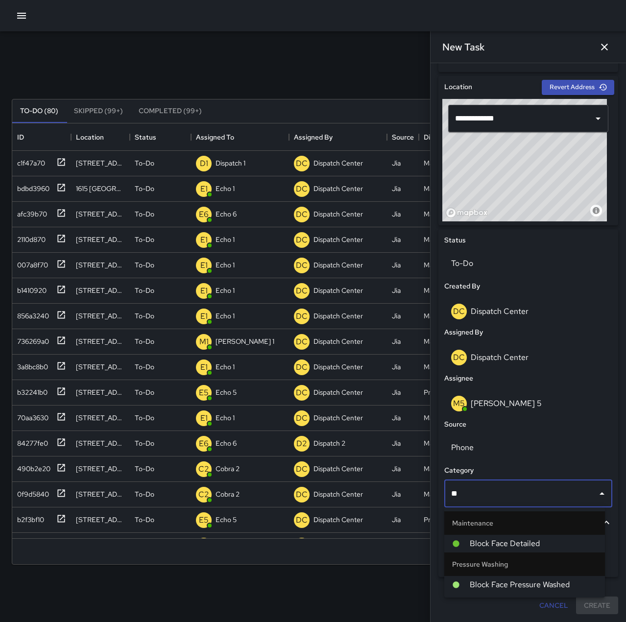
type input "***"
click at [523, 542] on span "Block Face Detailed" at bounding box center [533, 544] width 127 height 12
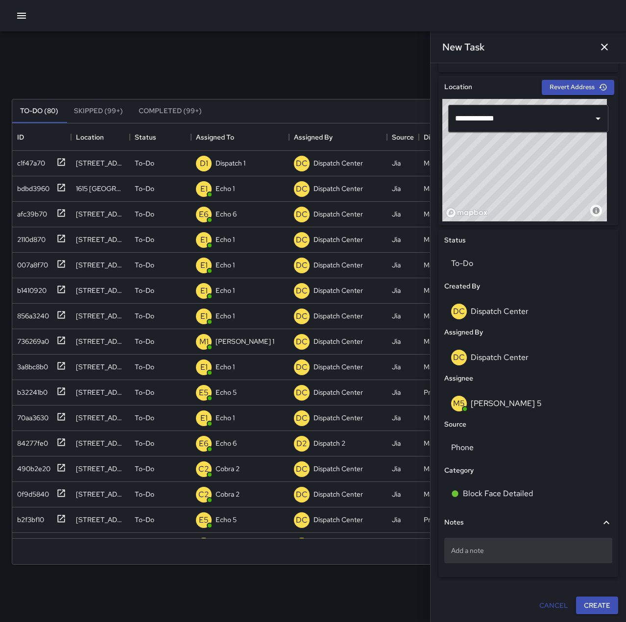
click at [517, 551] on p "Add a note" at bounding box center [528, 550] width 154 height 10
type textarea "**********"
click at [590, 606] on button "Create" at bounding box center [597, 606] width 42 height 18
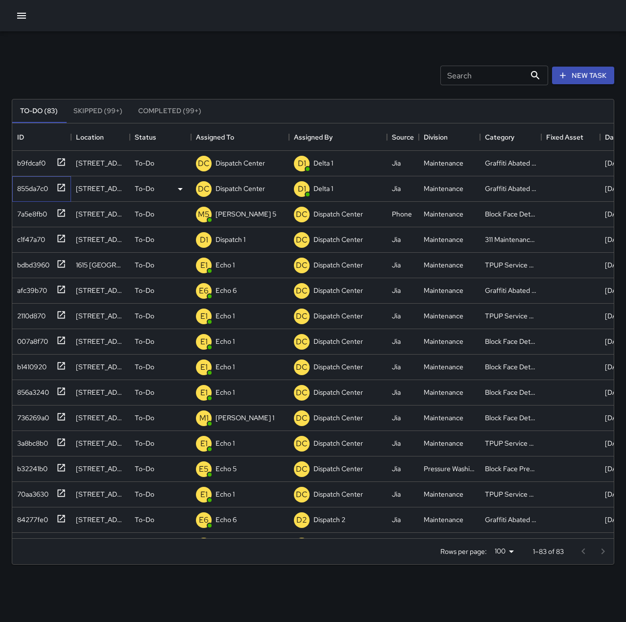
click at [63, 187] on icon at bounding box center [61, 188] width 10 height 10
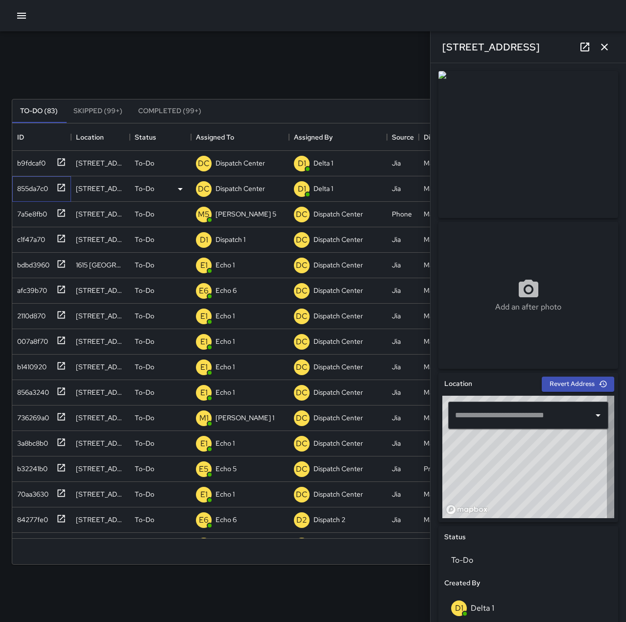
type input "**********"
click at [234, 185] on p "Dispatch Center" at bounding box center [239, 189] width 49 height 10
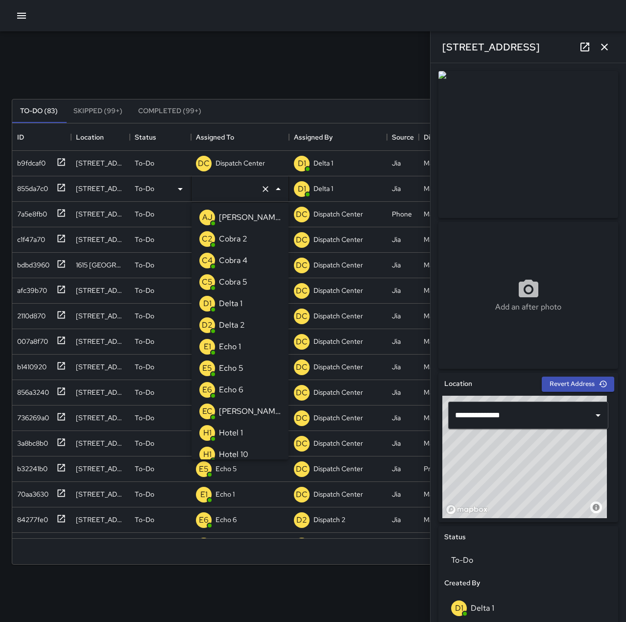
type input "**********"
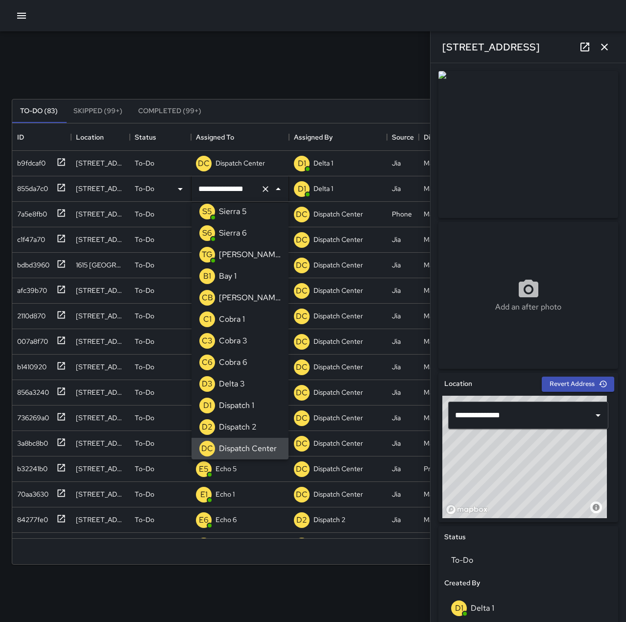
click at [261, 189] on icon "Clear" at bounding box center [265, 189] width 10 height 10
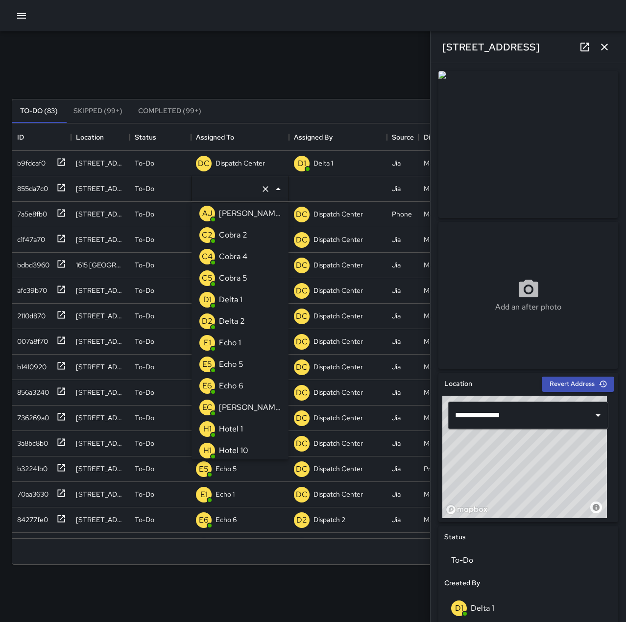
click at [258, 384] on li "E6 Echo 6" at bounding box center [239, 386] width 97 height 22
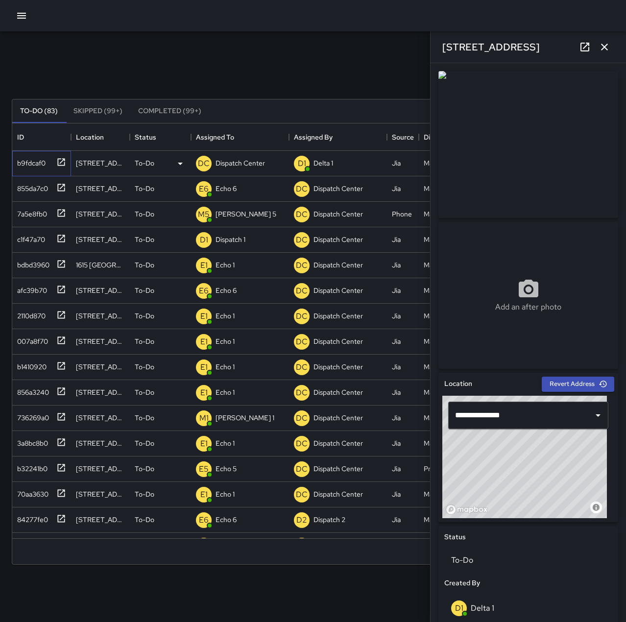
click at [62, 162] on icon at bounding box center [61, 162] width 10 height 10
click at [237, 159] on p "Dispatch Center" at bounding box center [239, 163] width 49 height 10
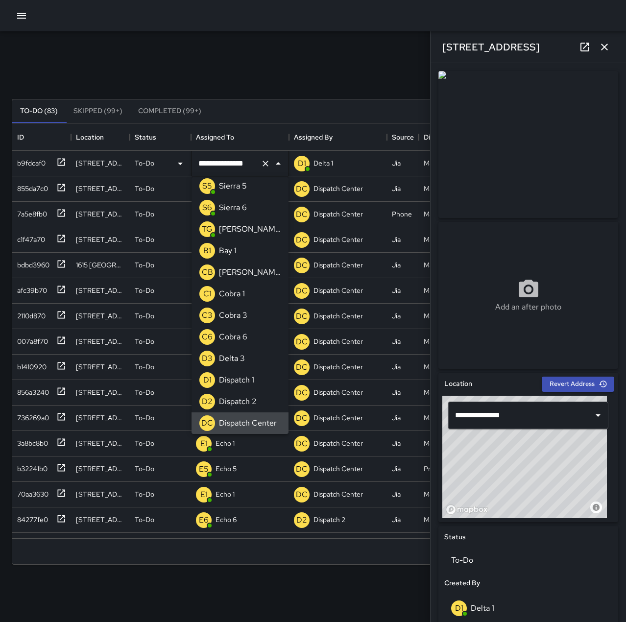
click at [265, 161] on icon "Clear" at bounding box center [265, 164] width 10 height 10
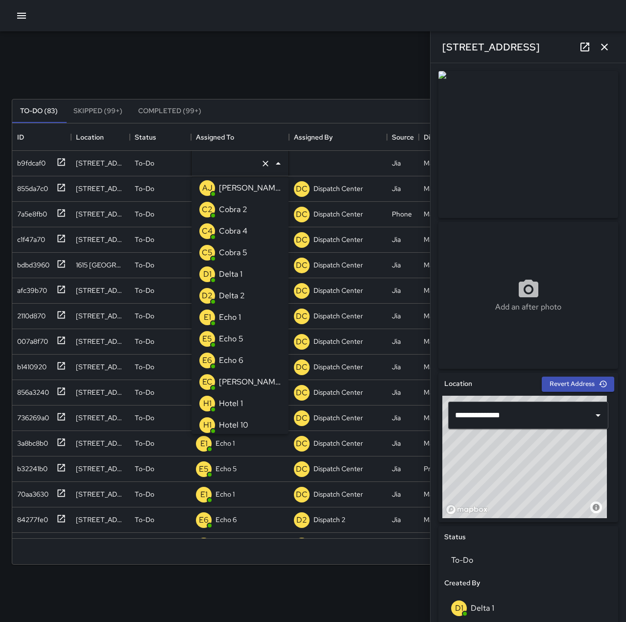
click at [243, 356] on div "Echo 6" at bounding box center [231, 360] width 28 height 16
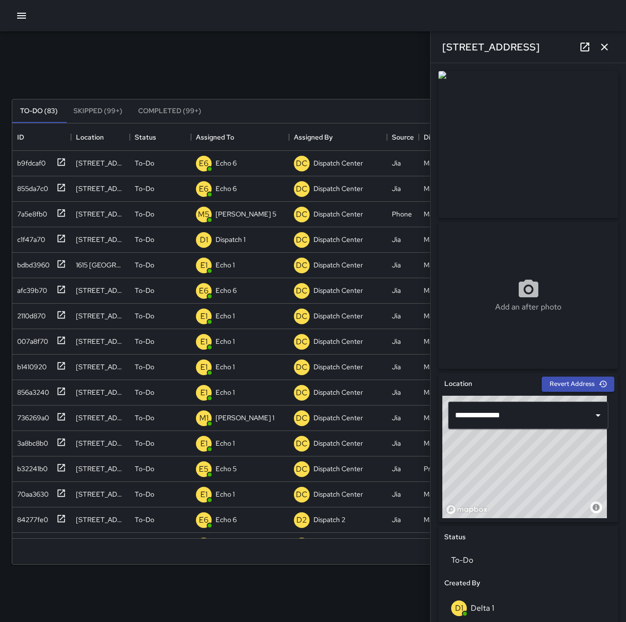
click at [269, 54] on div "Search Search New Task" at bounding box center [313, 75] width 606 height 51
click at [605, 47] on icon "button" at bounding box center [604, 47] width 7 height 7
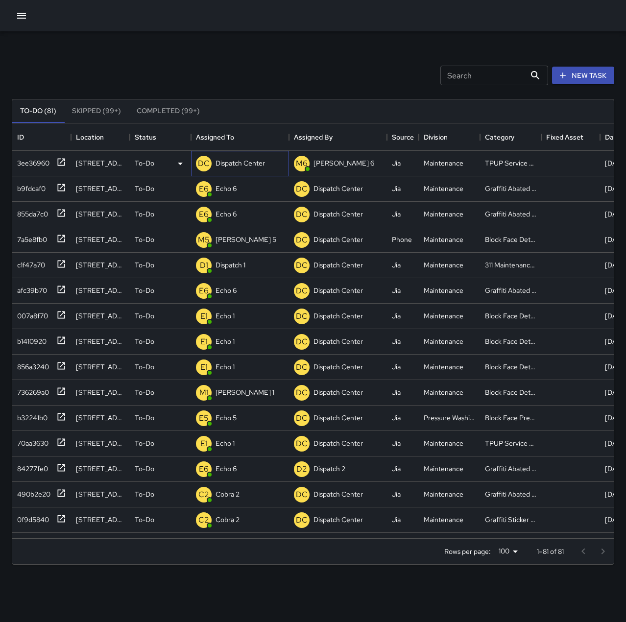
click at [247, 160] on p "Dispatch Center" at bounding box center [239, 163] width 49 height 10
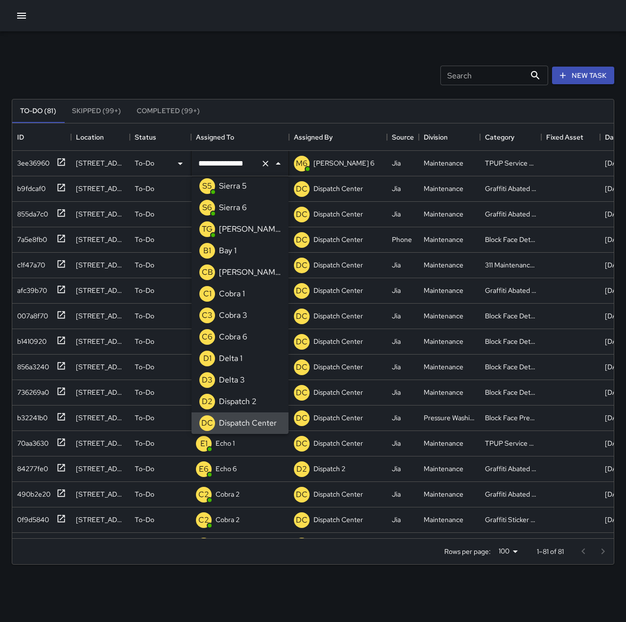
click at [264, 160] on icon "Clear" at bounding box center [265, 164] width 10 height 10
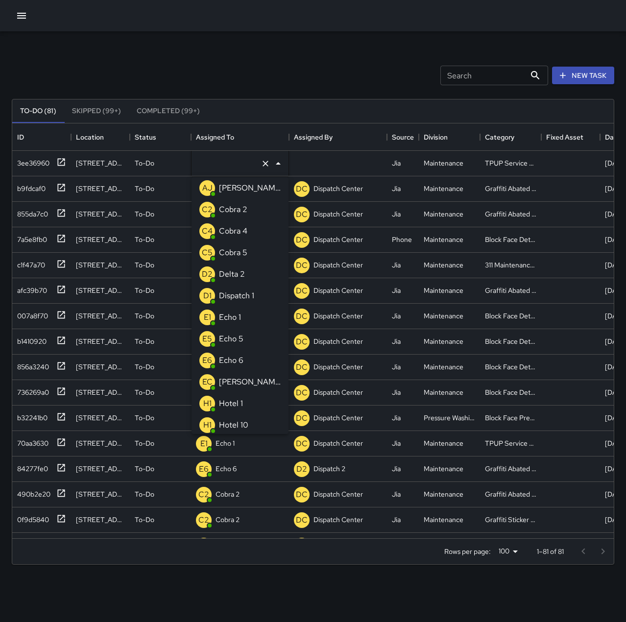
click at [237, 319] on p "Echo 1" at bounding box center [230, 317] width 22 height 12
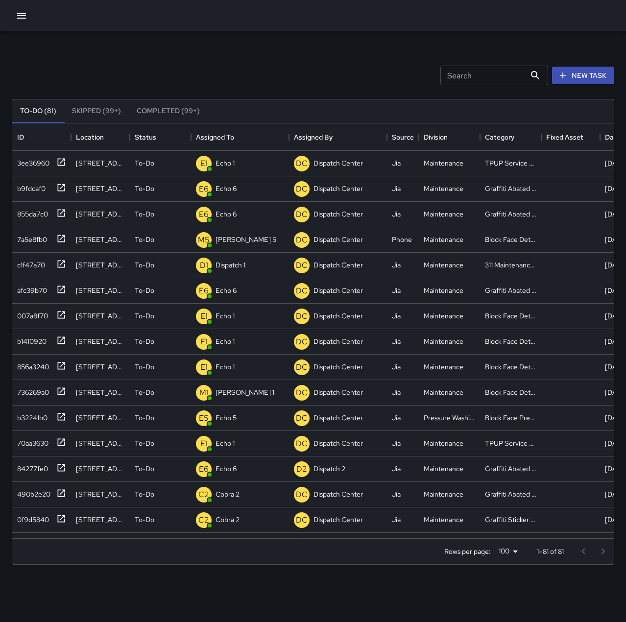
click at [269, 70] on div "Search Search New Task" at bounding box center [313, 75] width 606 height 51
click at [62, 164] on icon at bounding box center [61, 162] width 10 height 10
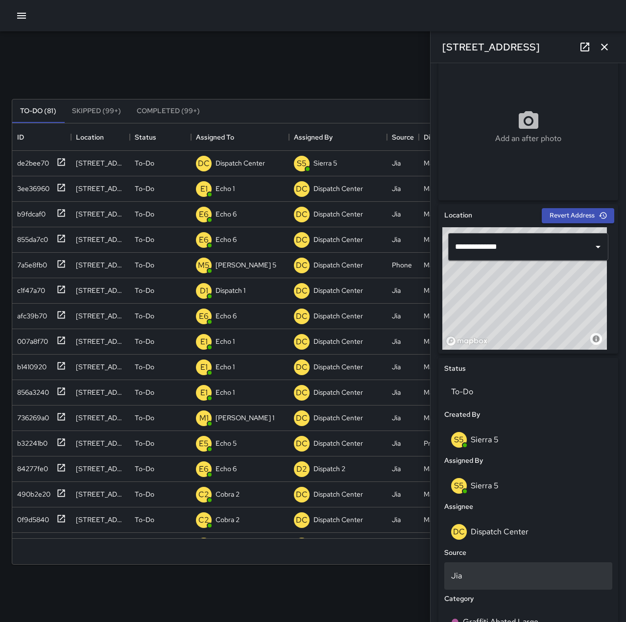
scroll to position [196, 0]
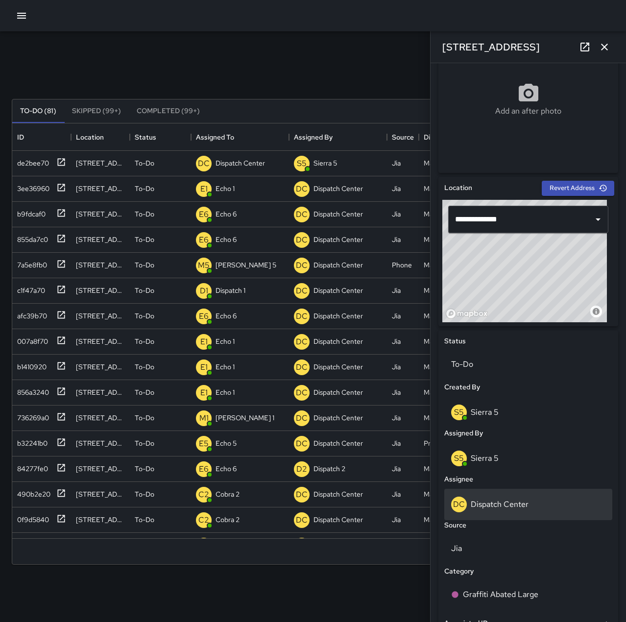
click at [540, 500] on div "DC Dispatch Center" at bounding box center [528, 504] width 154 height 16
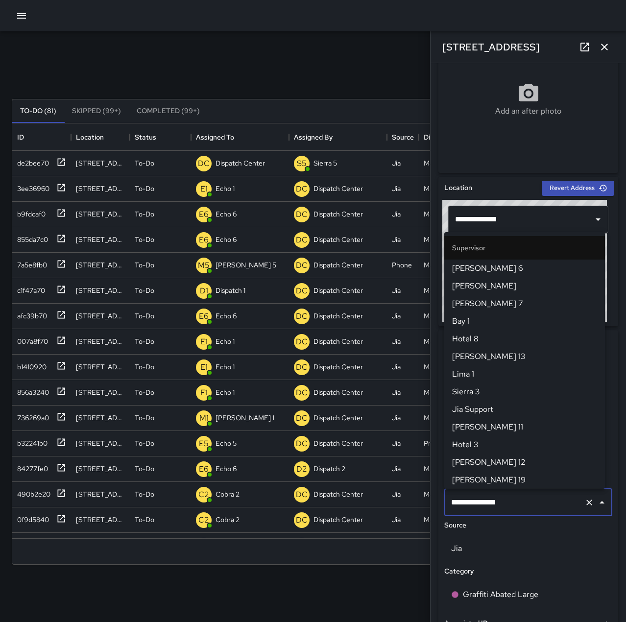
scroll to position [934, 0]
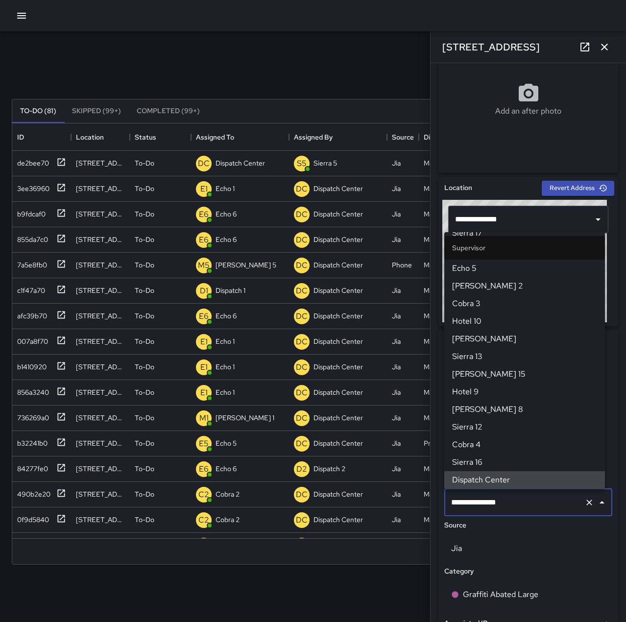
click at [587, 506] on div at bounding box center [594, 502] width 25 height 14
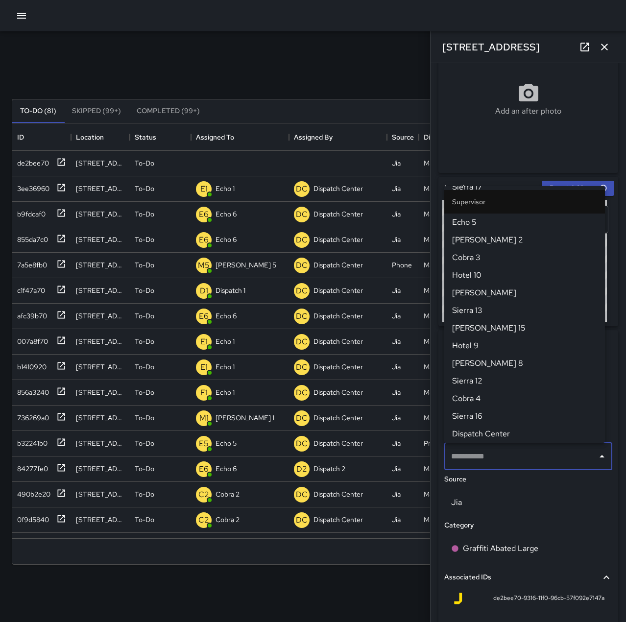
scroll to position [0, 0]
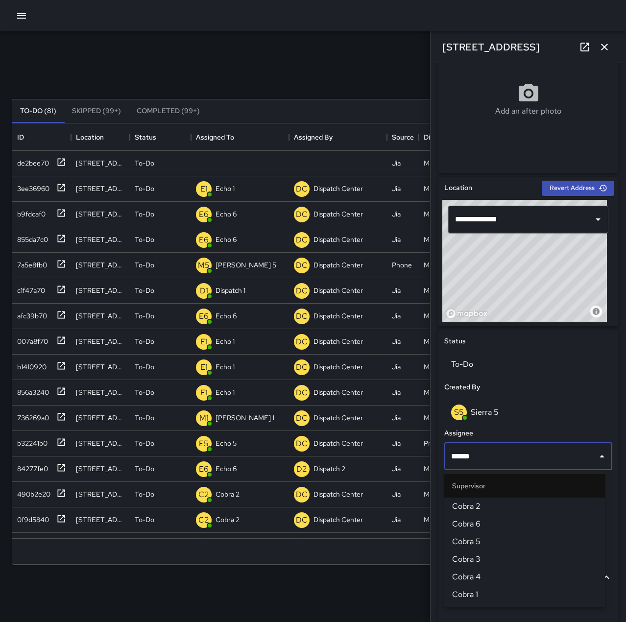
type input "*******"
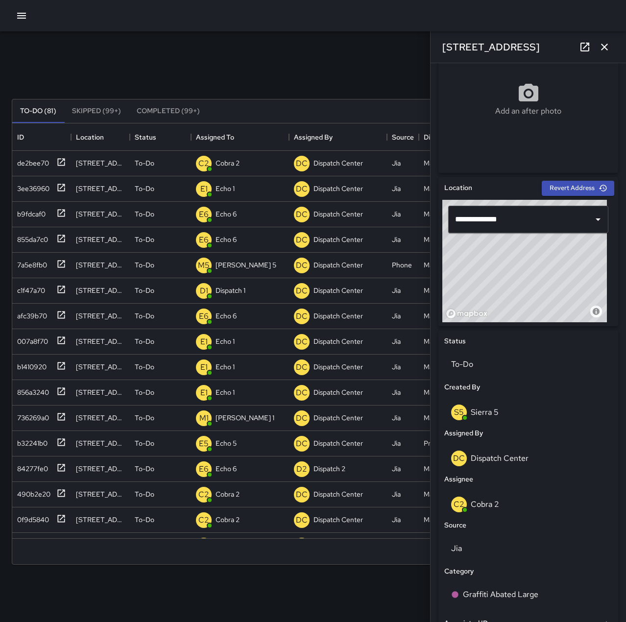
click at [609, 47] on icon "button" at bounding box center [604, 47] width 12 height 12
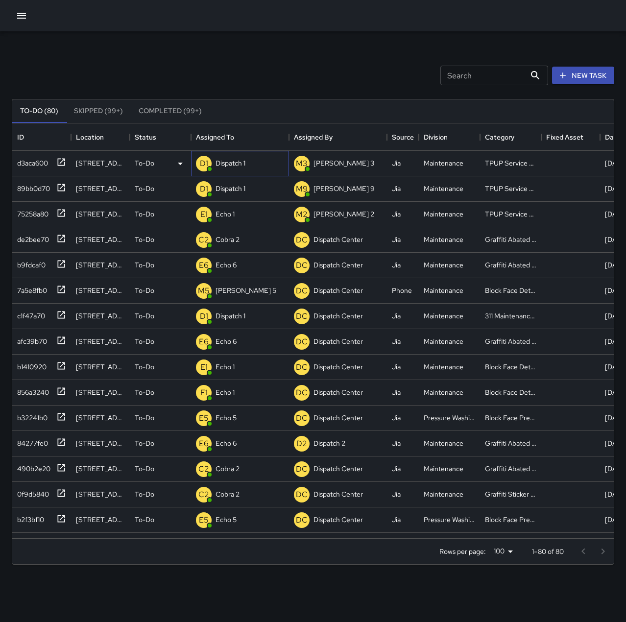
click at [240, 161] on p "Dispatch 1" at bounding box center [230, 163] width 30 height 10
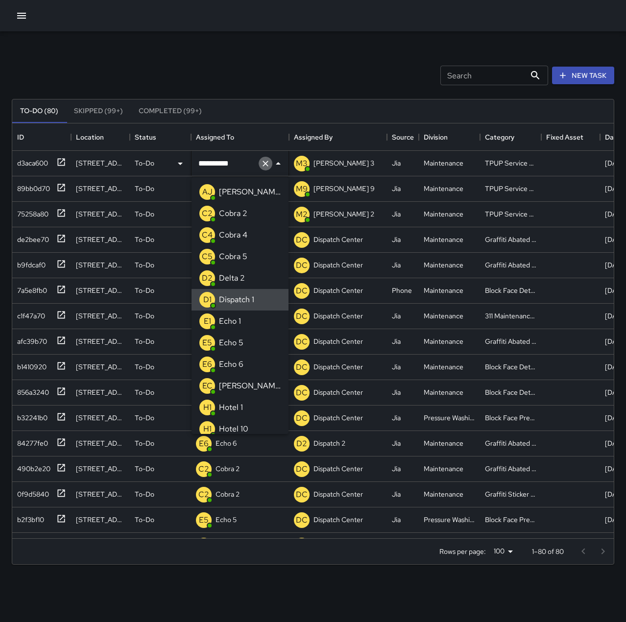
click at [260, 165] on icon "Clear" at bounding box center [265, 164] width 10 height 10
click at [255, 324] on li "E1 Echo 1" at bounding box center [239, 321] width 97 height 22
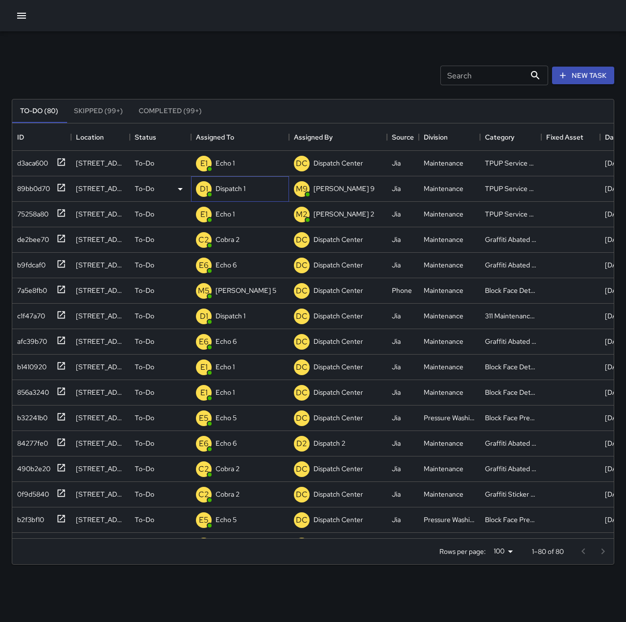
click at [237, 194] on div "Dispatch 1" at bounding box center [230, 189] width 34 height 14
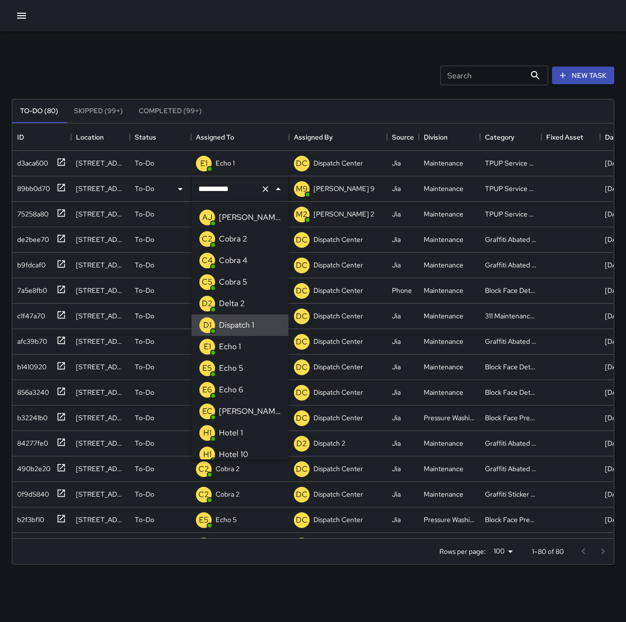
click at [262, 191] on icon "Clear" at bounding box center [265, 189] width 10 height 10
click at [246, 344] on li "E1 Echo 1" at bounding box center [239, 347] width 97 height 22
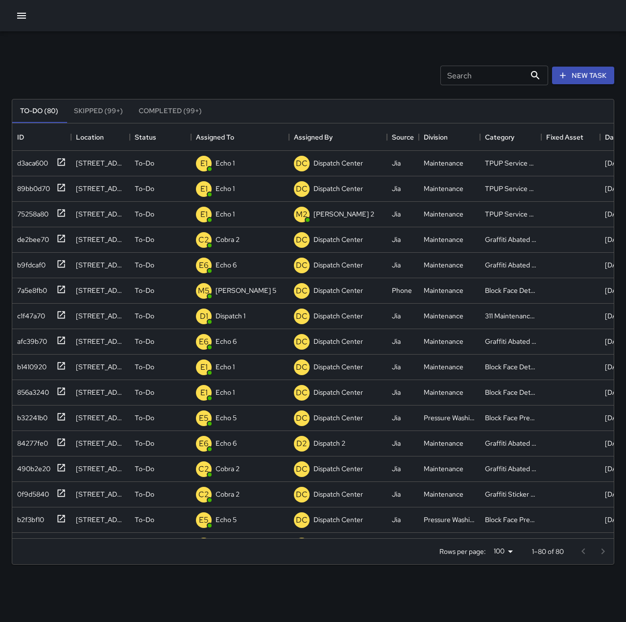
click at [263, 64] on div "Search Search New Task" at bounding box center [313, 75] width 606 height 51
click at [37, 316] on div "c1f47a70" at bounding box center [29, 314] width 32 height 14
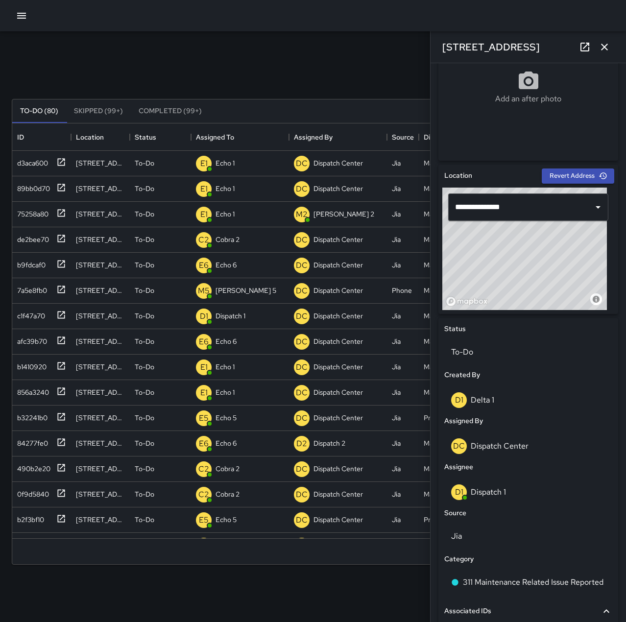
scroll to position [351, 0]
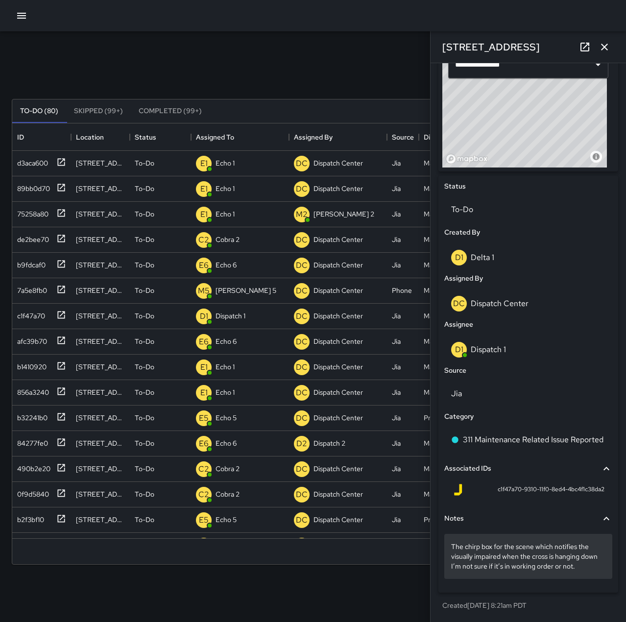
click at [594, 569] on p "The chirp box for the scene which notifies the visually impaired when the cross…" at bounding box center [528, 555] width 154 height 29
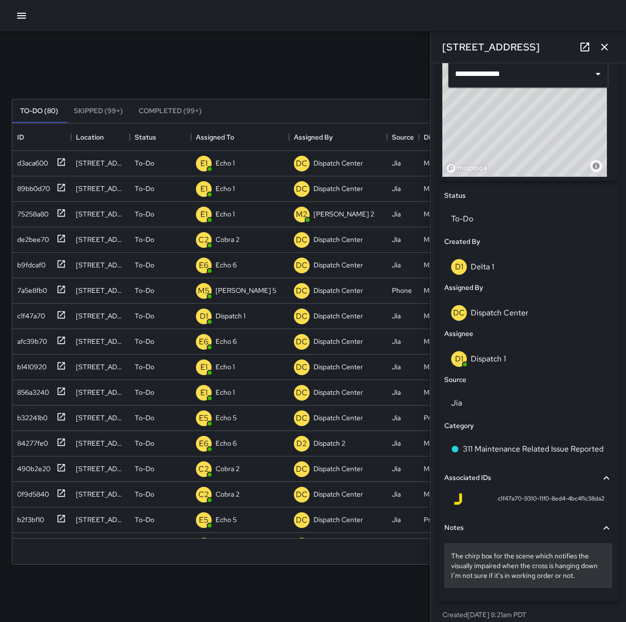
drag, startPoint x: 446, startPoint y: 553, endPoint x: 595, endPoint y: 575, distance: 150.5
copy p "The chirp box for the scene which notifies the visually impaired when the cross…"
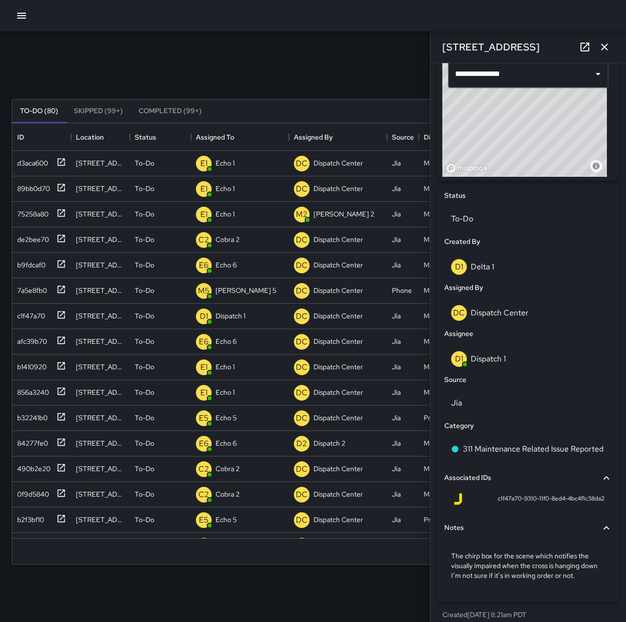
scroll to position [351, 0]
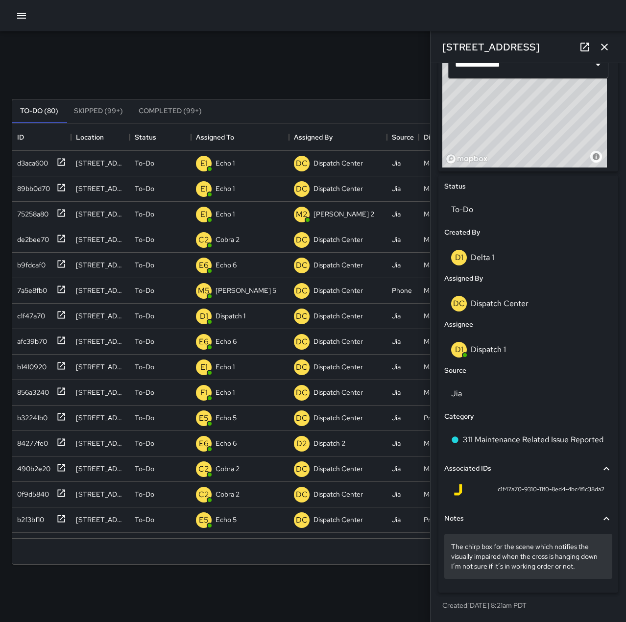
click at [600, 569] on div "The chirp box for the scene which notifies the visually impaired when the cross…" at bounding box center [528, 556] width 168 height 45
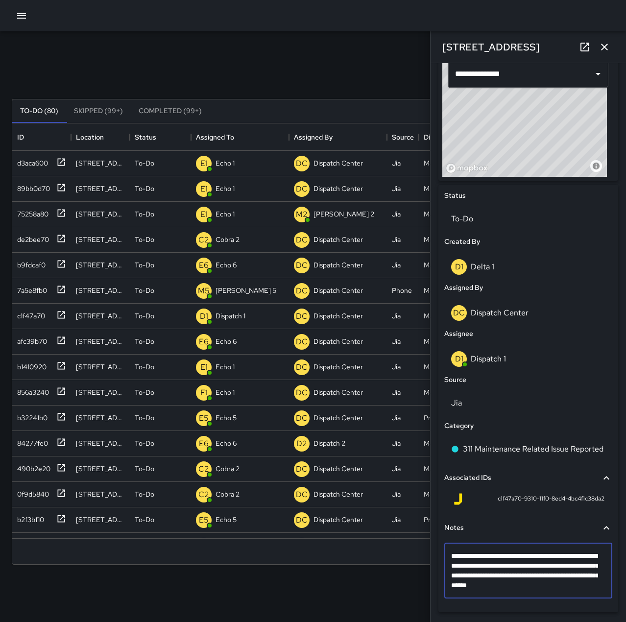
type textarea "**********"
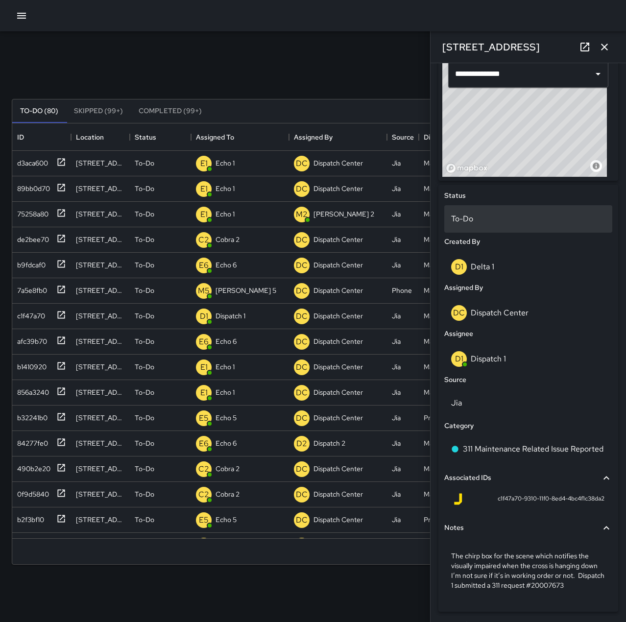
click at [482, 216] on p "To-Do" at bounding box center [528, 219] width 154 height 12
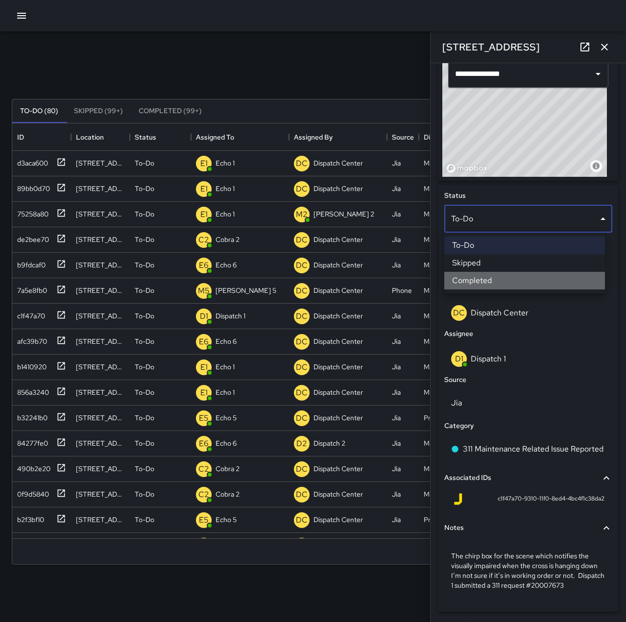
click at [498, 279] on li "Completed" at bounding box center [524, 281] width 161 height 18
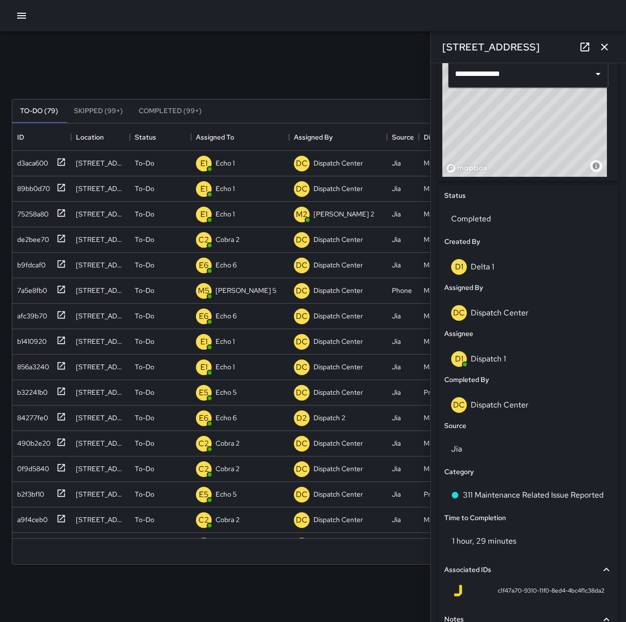
click at [611, 47] on button "button" at bounding box center [604, 47] width 20 height 20
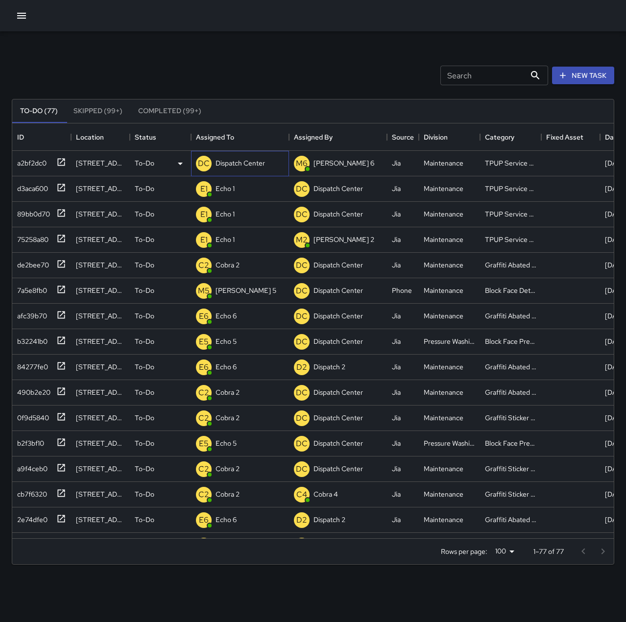
click at [240, 161] on p "Dispatch Center" at bounding box center [239, 163] width 49 height 10
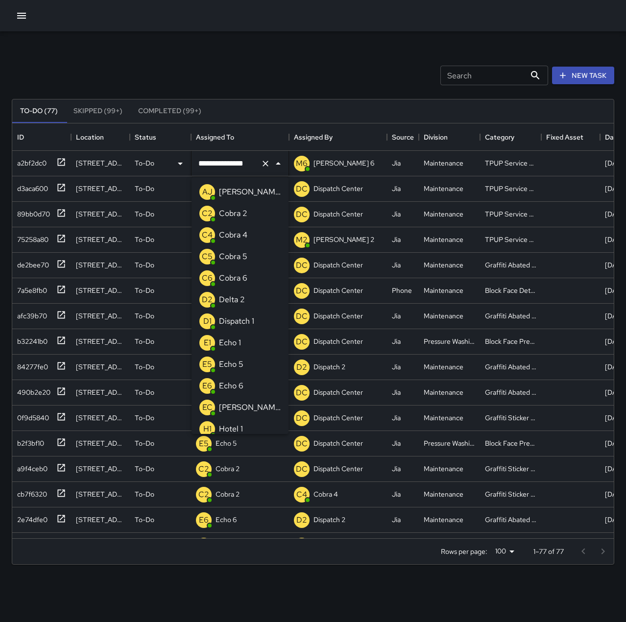
scroll to position [609, 0]
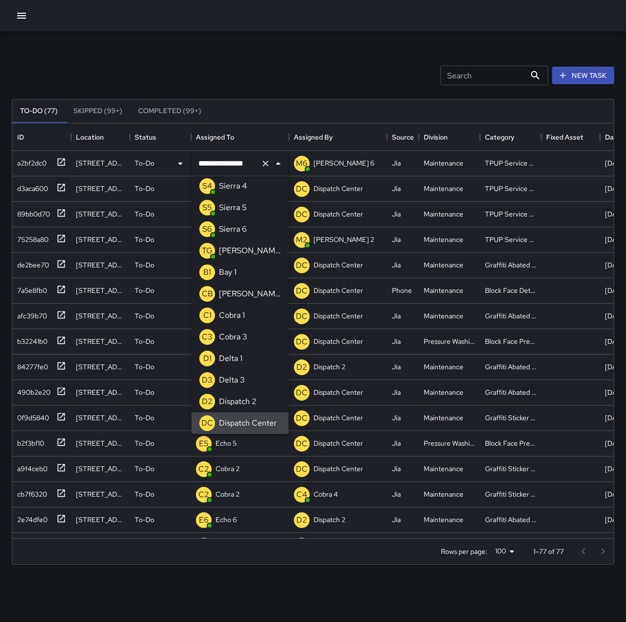
click at [269, 163] on icon "Clear" at bounding box center [265, 164] width 10 height 10
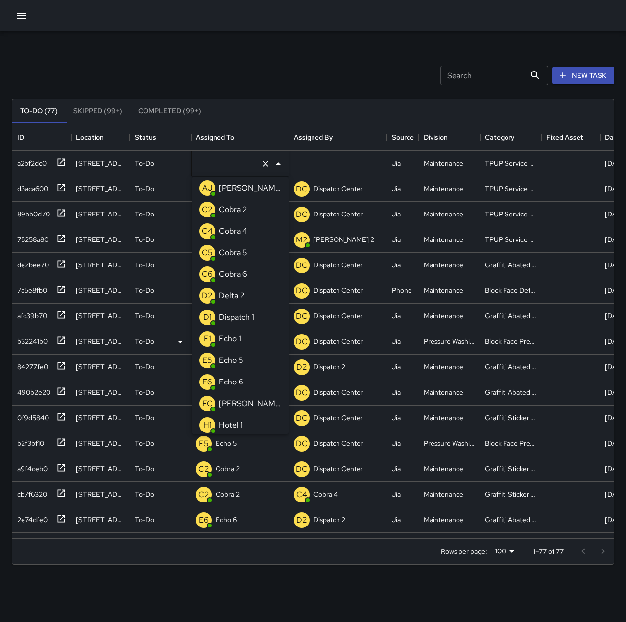
click at [235, 344] on p "Echo 1" at bounding box center [230, 339] width 22 height 12
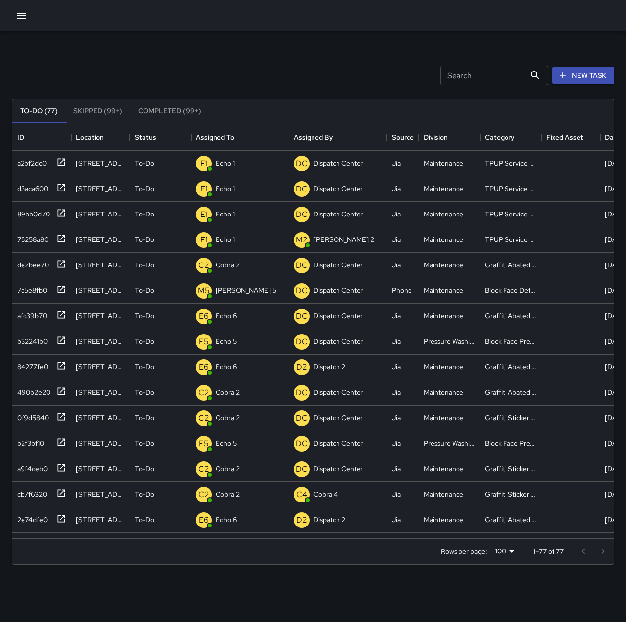
click at [287, 88] on div "To-Do (77) Skipped (99+) Completed (99+) ID Location Status Assigned To Assigne…" at bounding box center [313, 331] width 602 height 493
click at [235, 162] on p "Dispatch Center" at bounding box center [239, 163] width 49 height 10
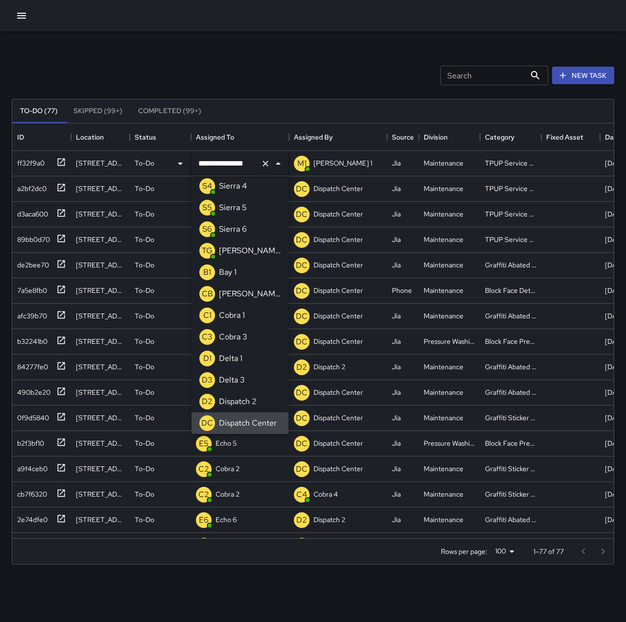
click at [265, 161] on icon "Clear" at bounding box center [265, 164] width 10 height 10
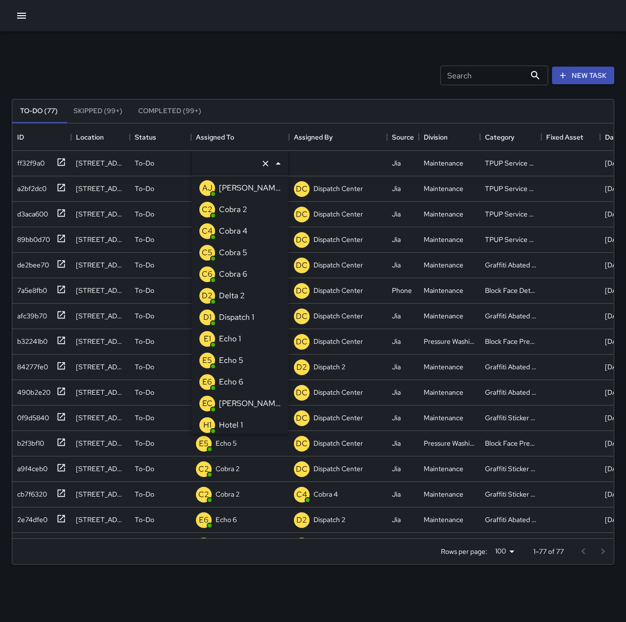
click at [255, 341] on li "E1 Echo 1" at bounding box center [239, 339] width 97 height 22
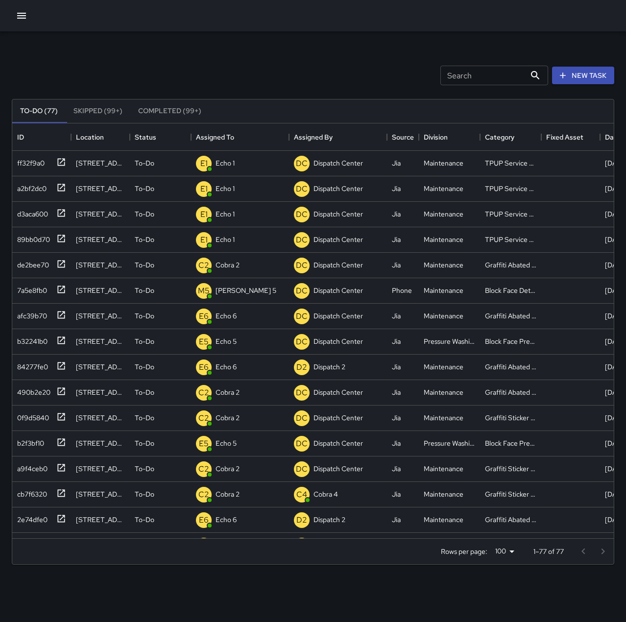
click at [310, 58] on div "Search Search New Task" at bounding box center [313, 75] width 606 height 51
click at [249, 161] on p "Dispatch Center" at bounding box center [239, 163] width 49 height 10
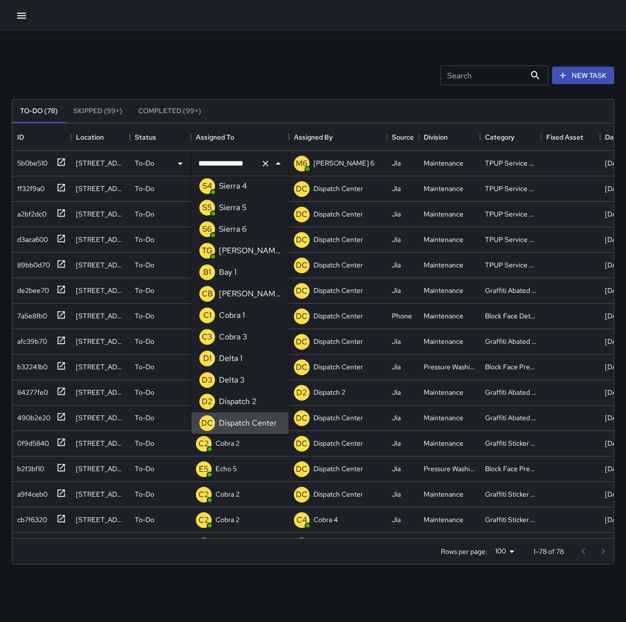
click at [266, 162] on icon "Clear" at bounding box center [265, 164] width 10 height 10
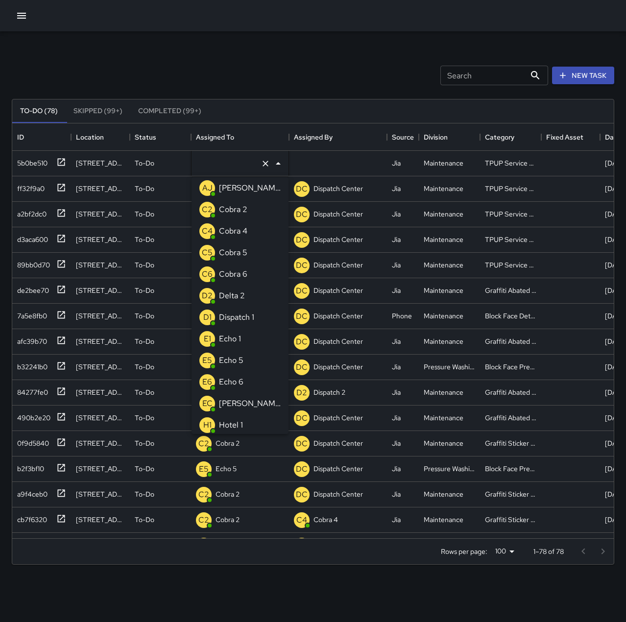
click at [248, 334] on li "E1 Echo 1" at bounding box center [239, 339] width 97 height 22
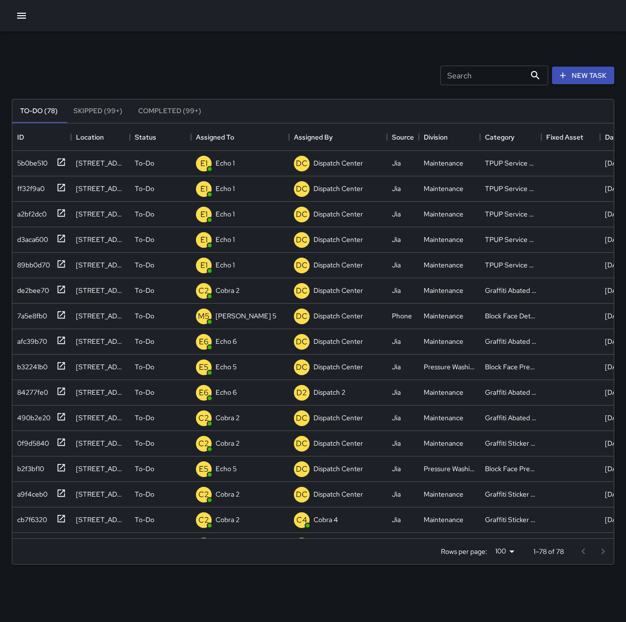
click at [240, 48] on div "Search Search New Task To-Do (78) Skipped (99+) Completed (99+) ID Location Sta…" at bounding box center [313, 304] width 626 height 547
click at [100, 54] on div "Search Search New Task" at bounding box center [313, 75] width 606 height 51
click at [67, 158] on div "96e52cc0" at bounding box center [41, 163] width 59 height 25
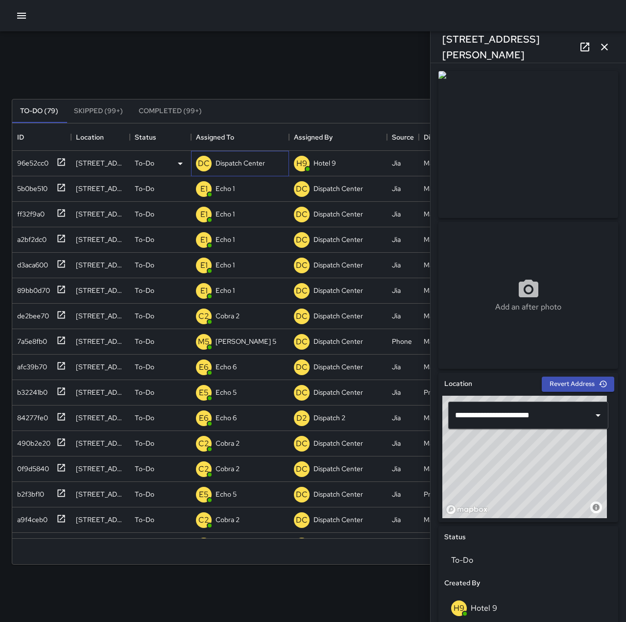
click at [234, 162] on p "Dispatch Center" at bounding box center [239, 163] width 49 height 10
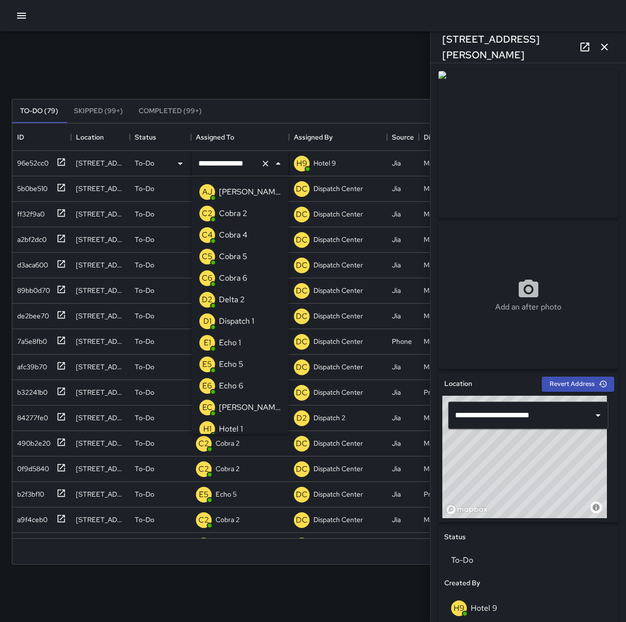
scroll to position [652, 0]
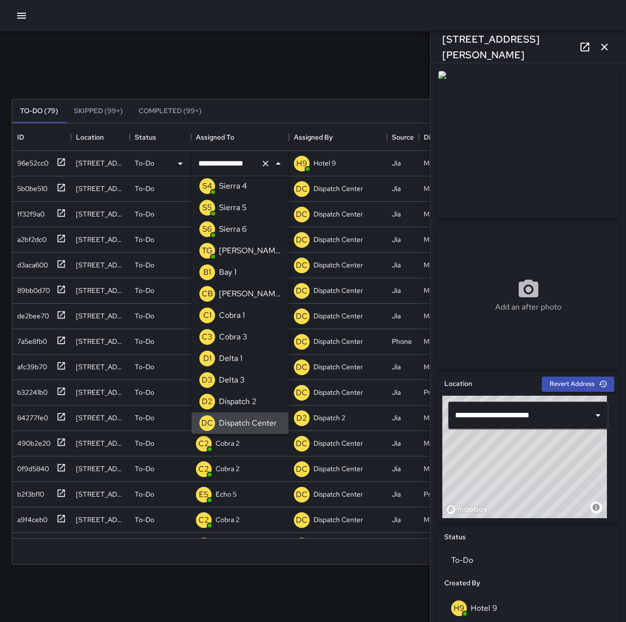
drag, startPoint x: 257, startPoint y: 163, endPoint x: 224, endPoint y: 164, distance: 32.8
click at [224, 164] on div "**********" at bounding box center [239, 163] width 97 height 27
click at [235, 164] on input "**********" at bounding box center [226, 163] width 61 height 19
drag, startPoint x: 256, startPoint y: 164, endPoint x: 231, endPoint y: 159, distance: 25.4
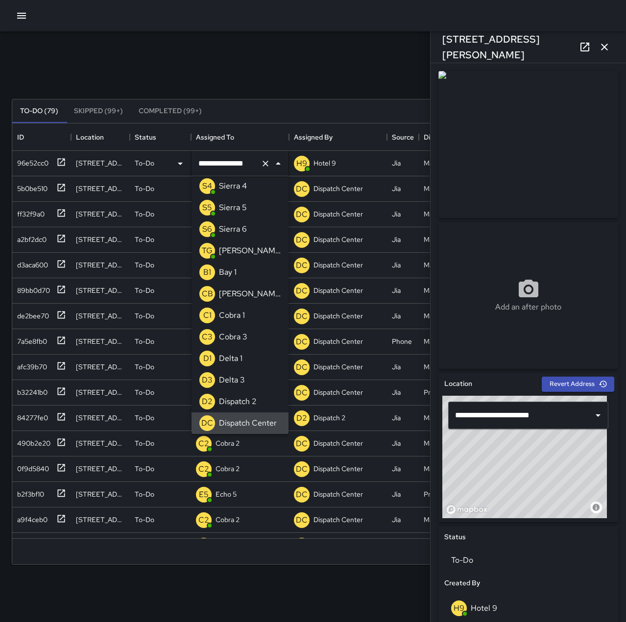
click at [231, 159] on input "**********" at bounding box center [226, 163] width 61 height 19
type input "********"
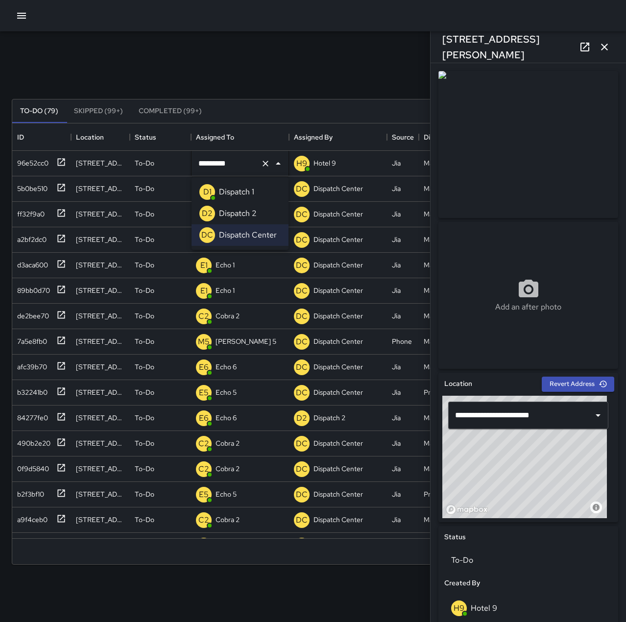
click at [257, 186] on li "D1 Dispatch 1" at bounding box center [239, 192] width 97 height 22
click at [266, 66] on div "Search Search New Task" at bounding box center [313, 75] width 606 height 51
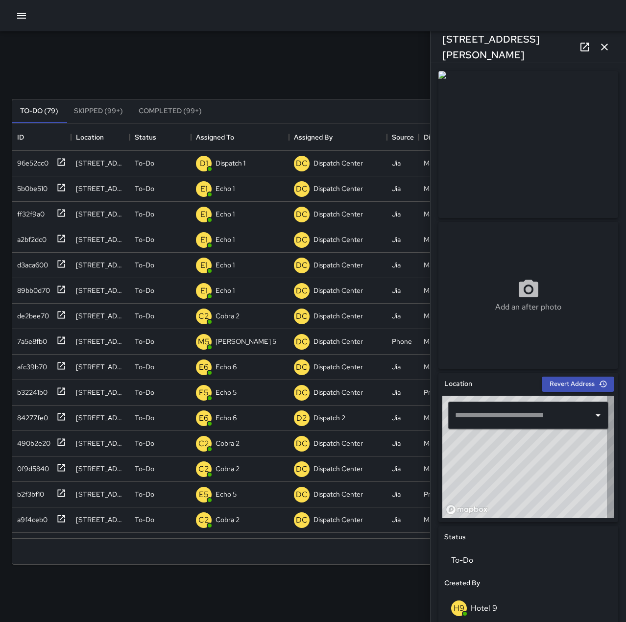
type input "**********"
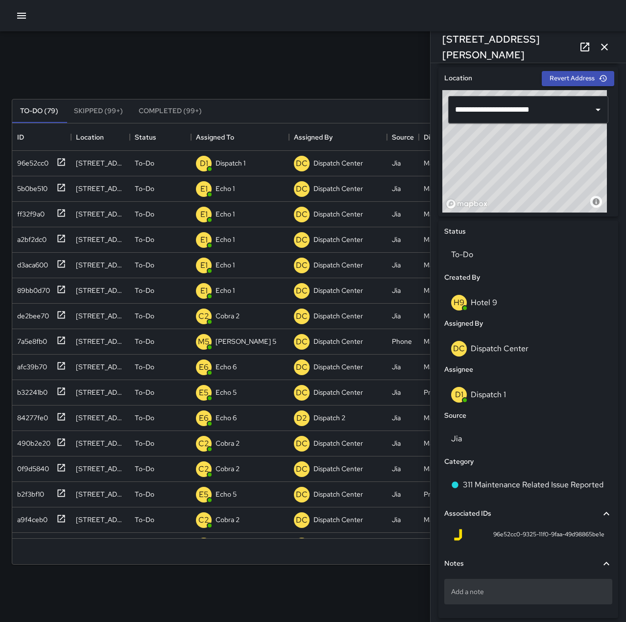
scroll to position [331, 0]
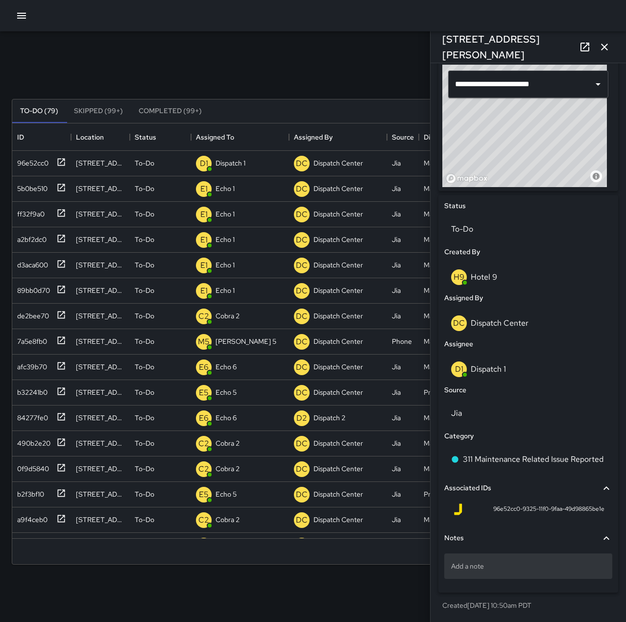
click at [528, 564] on p "Add a note" at bounding box center [528, 566] width 154 height 10
type textarea "**********"
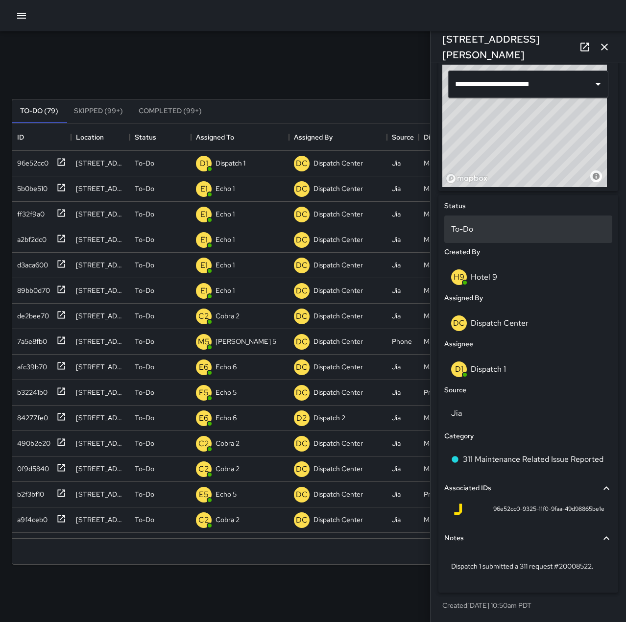
click at [481, 228] on p "To-Do" at bounding box center [528, 229] width 154 height 12
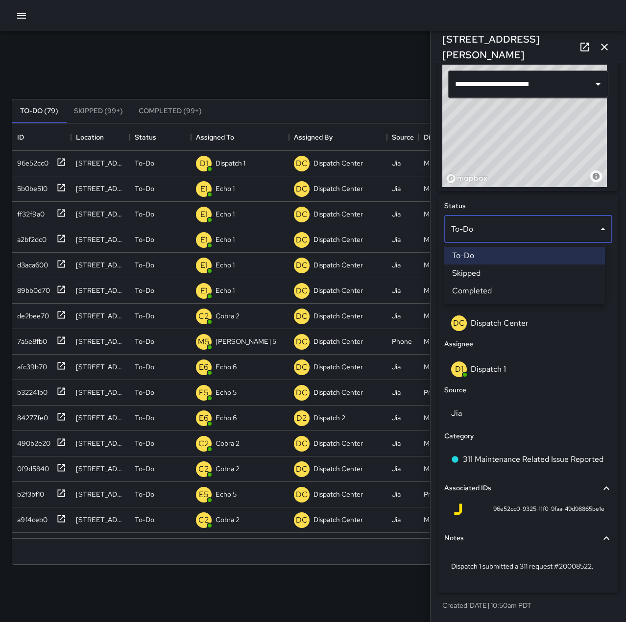
click at [509, 291] on li "Completed" at bounding box center [524, 291] width 161 height 18
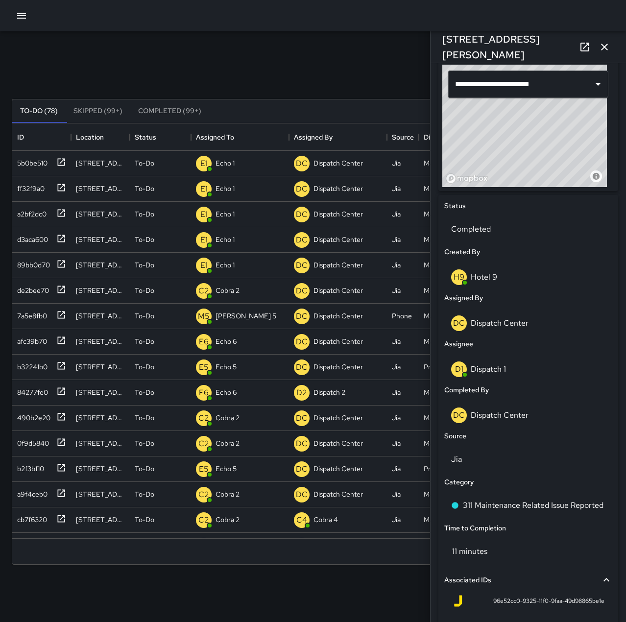
click at [610, 48] on button "button" at bounding box center [604, 47] width 20 height 20
